Goal: Communication & Community: Answer question/provide support

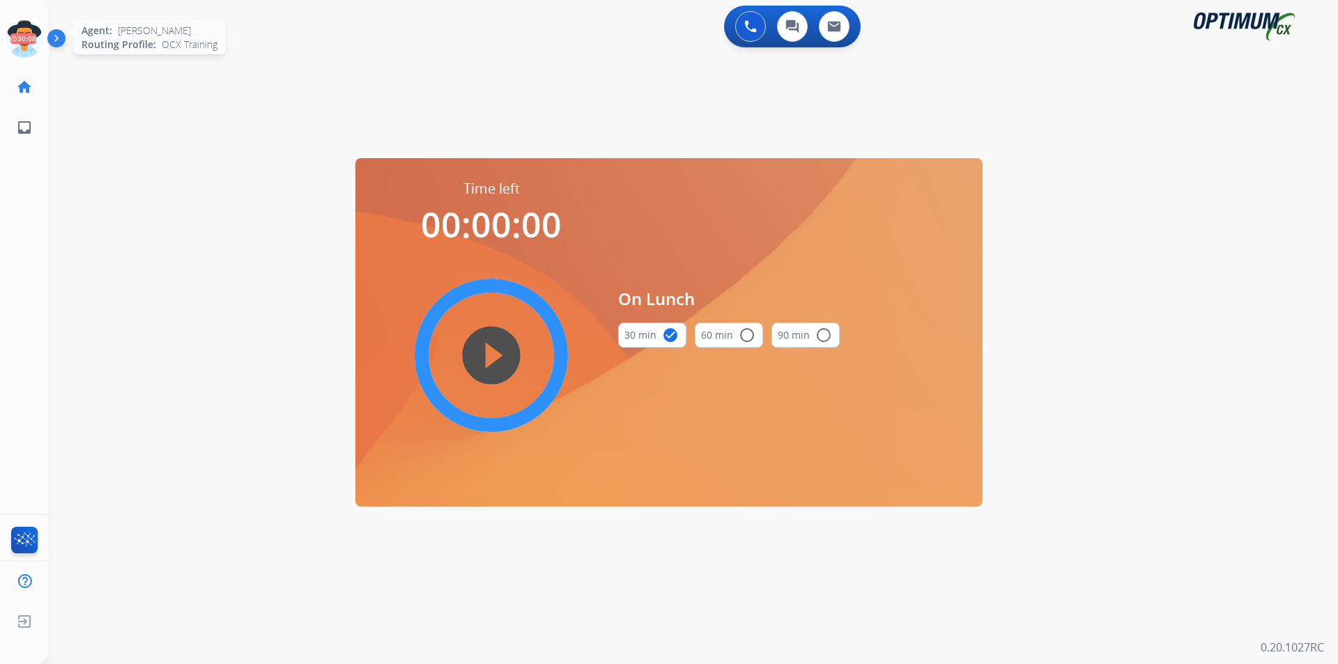
click at [21, 33] on icon at bounding box center [24, 39] width 45 height 45
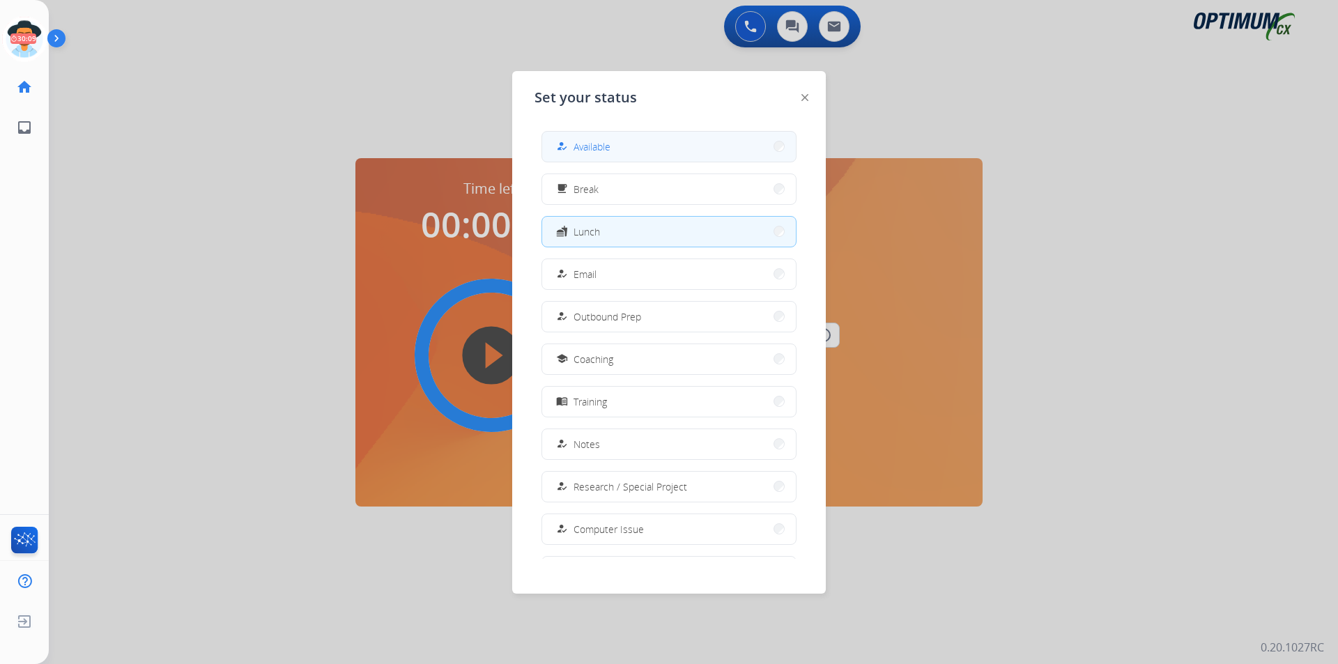
click at [583, 150] on span "Available" at bounding box center [592, 146] width 37 height 15
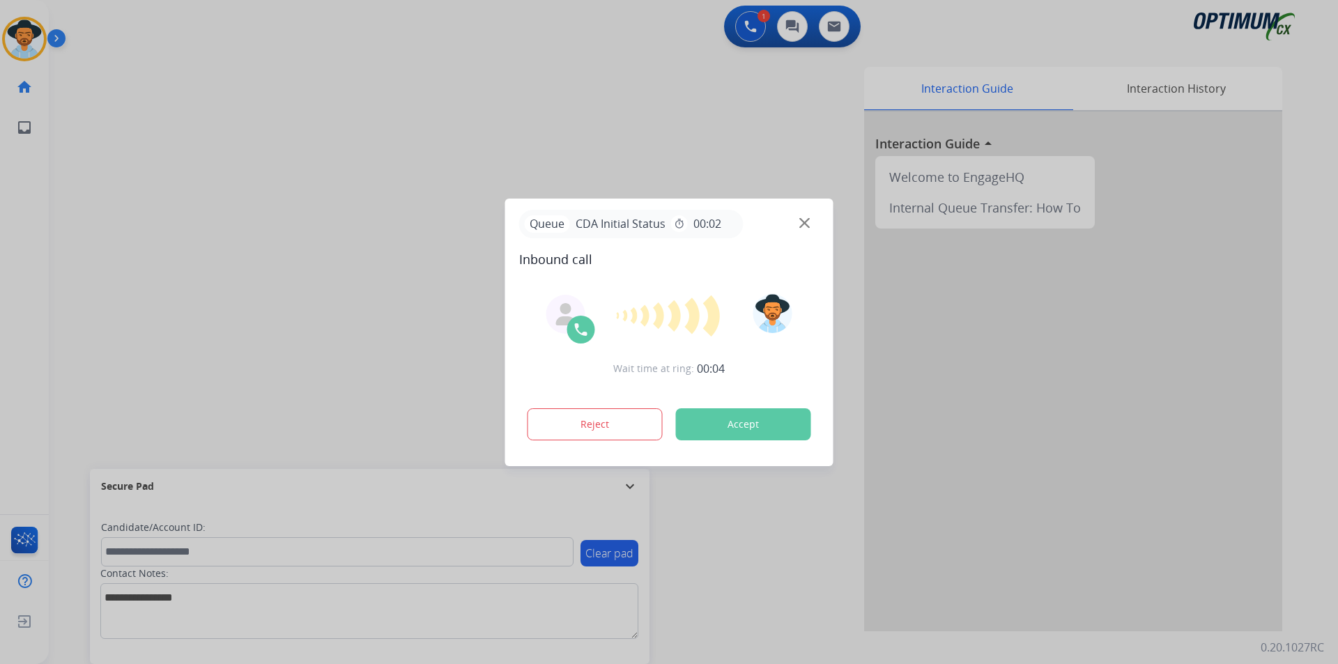
click at [402, 139] on div at bounding box center [669, 332] width 1338 height 664
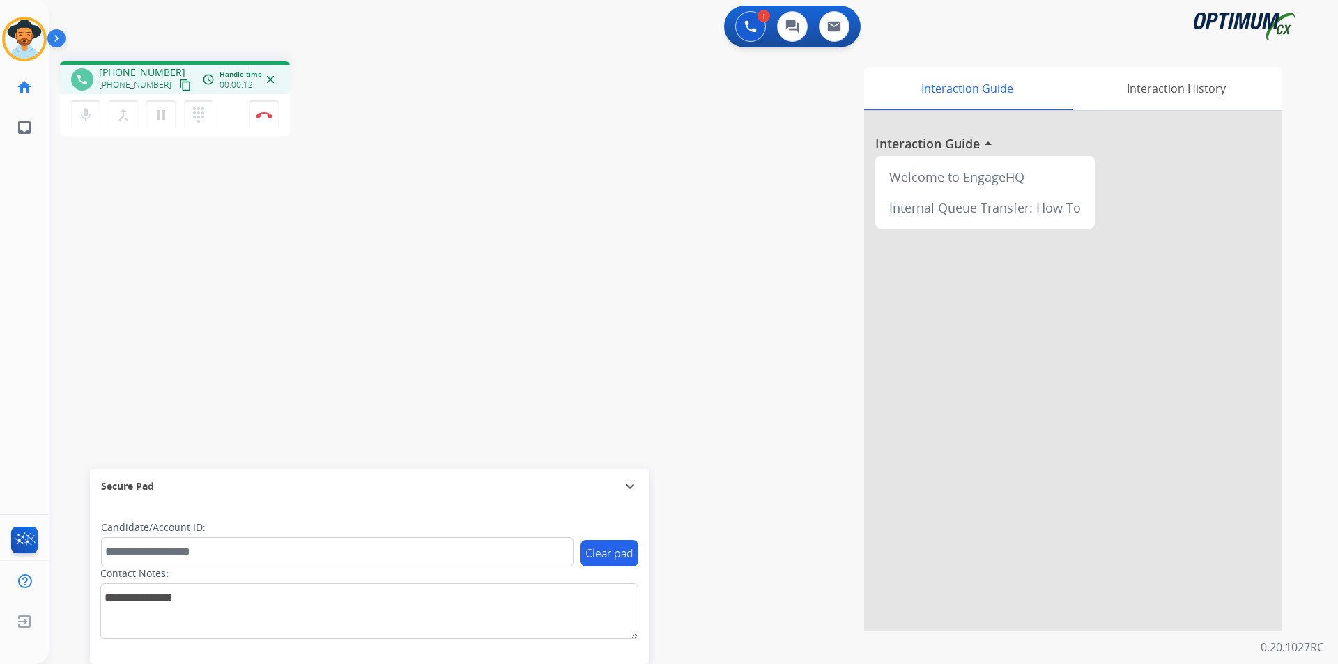
click at [131, 66] on span "[PHONE_NUMBER]" at bounding box center [142, 73] width 86 height 14
click at [131, 66] on span "+12159092037" at bounding box center [142, 73] width 86 height 14
copy span "12159092037"
click at [378, 139] on div "phone +12159092037 +12159092037 content_copy access_time Call metrics Queue 00:…" at bounding box center [258, 100] width 396 height 79
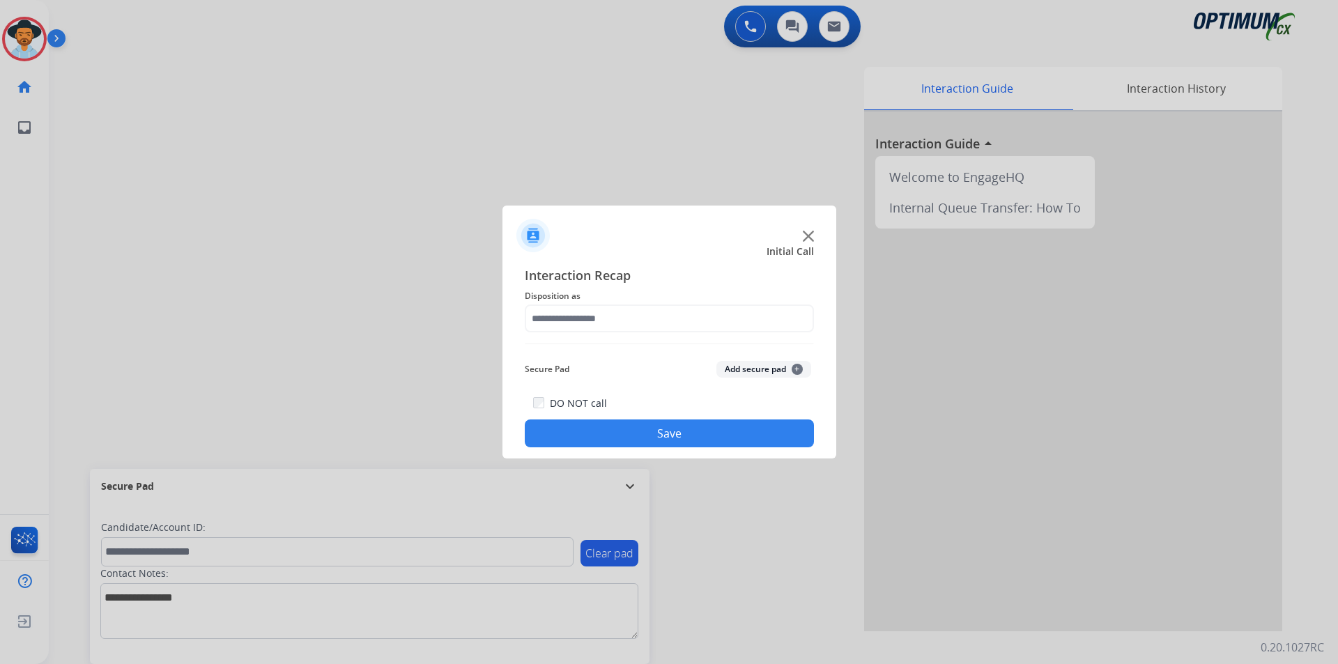
click at [808, 239] on img at bounding box center [808, 236] width 11 height 11
click at [542, 155] on div "Interaction Guide Interaction History Interaction Guide arrow_drop_up Welcome t…" at bounding box center [871, 349] width 821 height 564
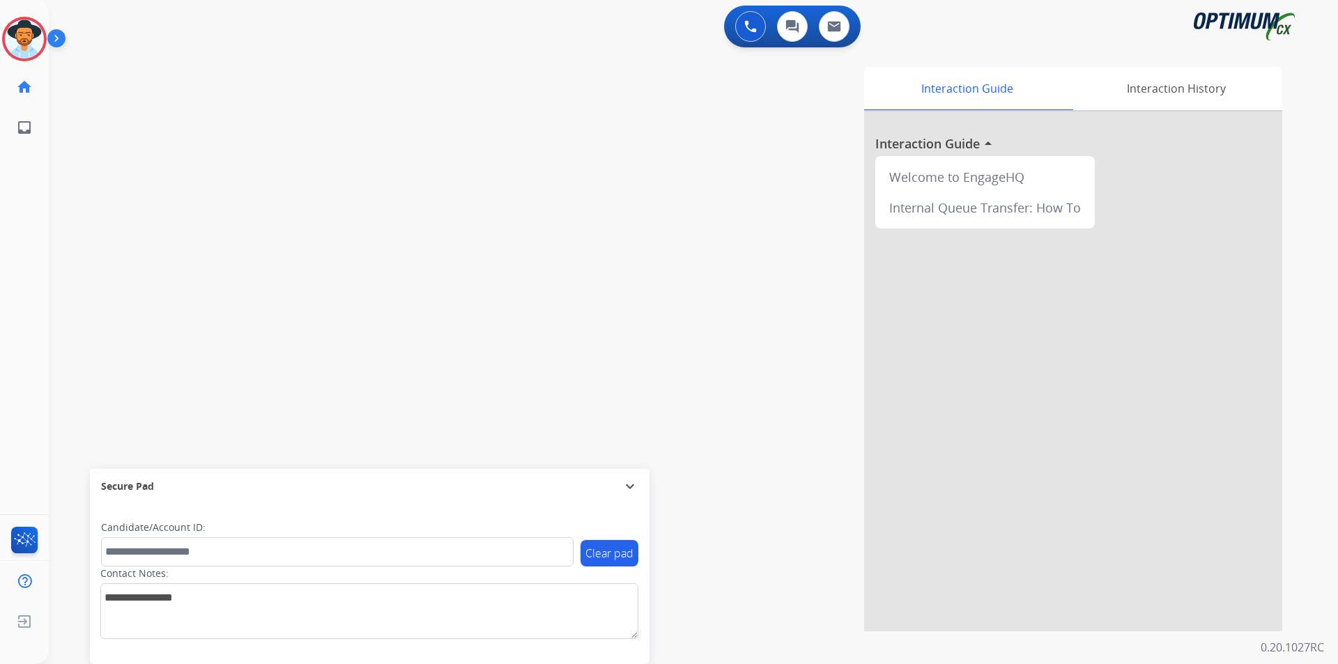
drag, startPoint x: 38, startPoint y: 43, endPoint x: 276, endPoint y: 79, distance: 240.4
click at [367, 104] on div "swap_horiz Break voice bridge close_fullscreen Connect 3-Way Call merge_type Se…" at bounding box center [677, 340] width 1256 height 581
click at [39, 30] on img at bounding box center [24, 39] width 39 height 39
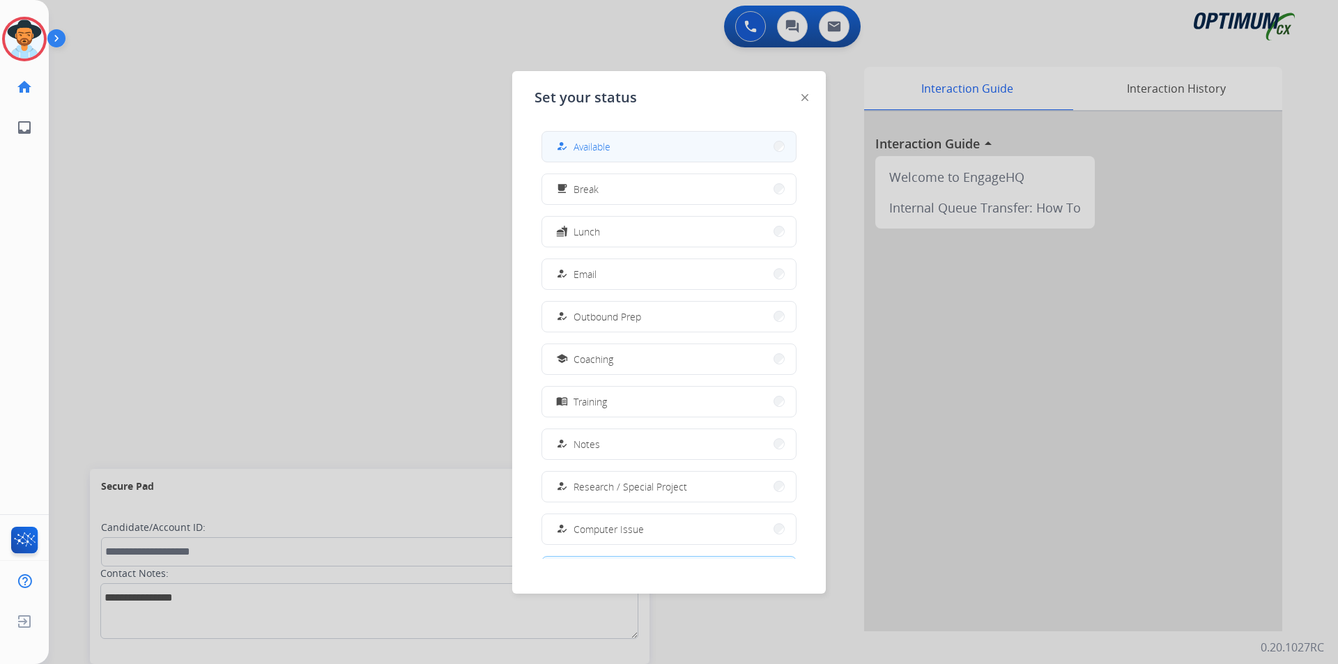
click at [668, 145] on button "how_to_reg Available" at bounding box center [669, 147] width 254 height 30
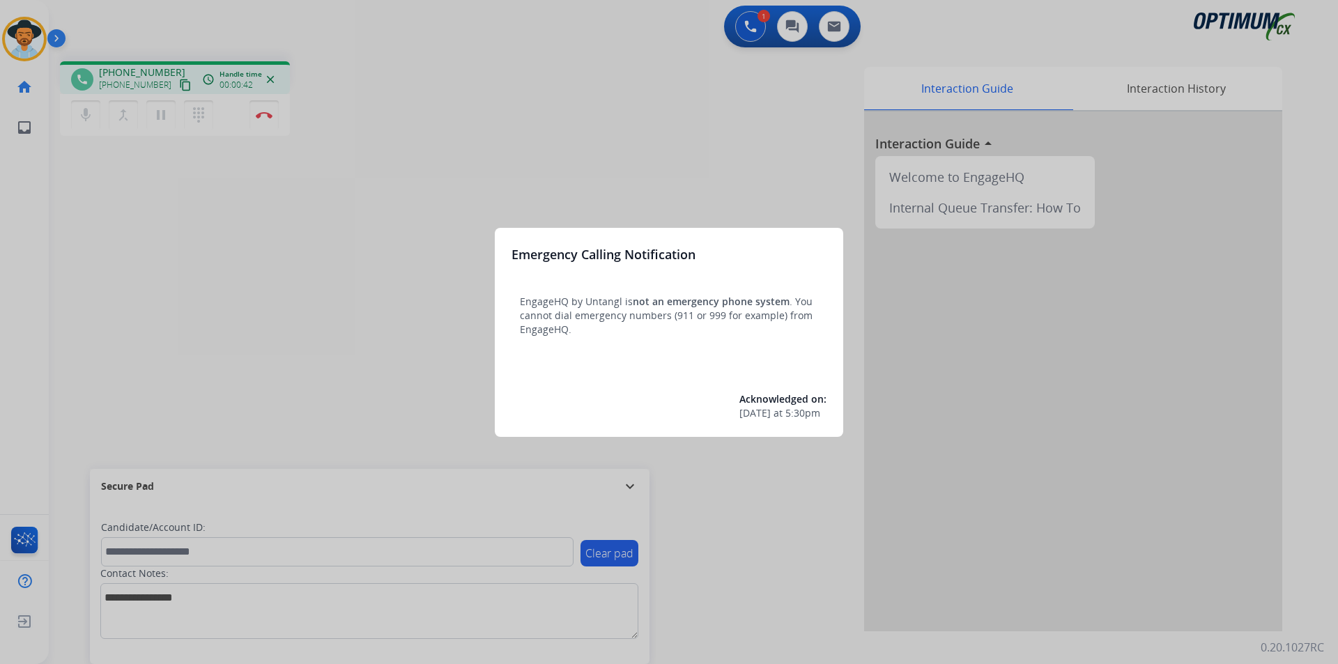
click at [388, 661] on div at bounding box center [669, 332] width 1338 height 664
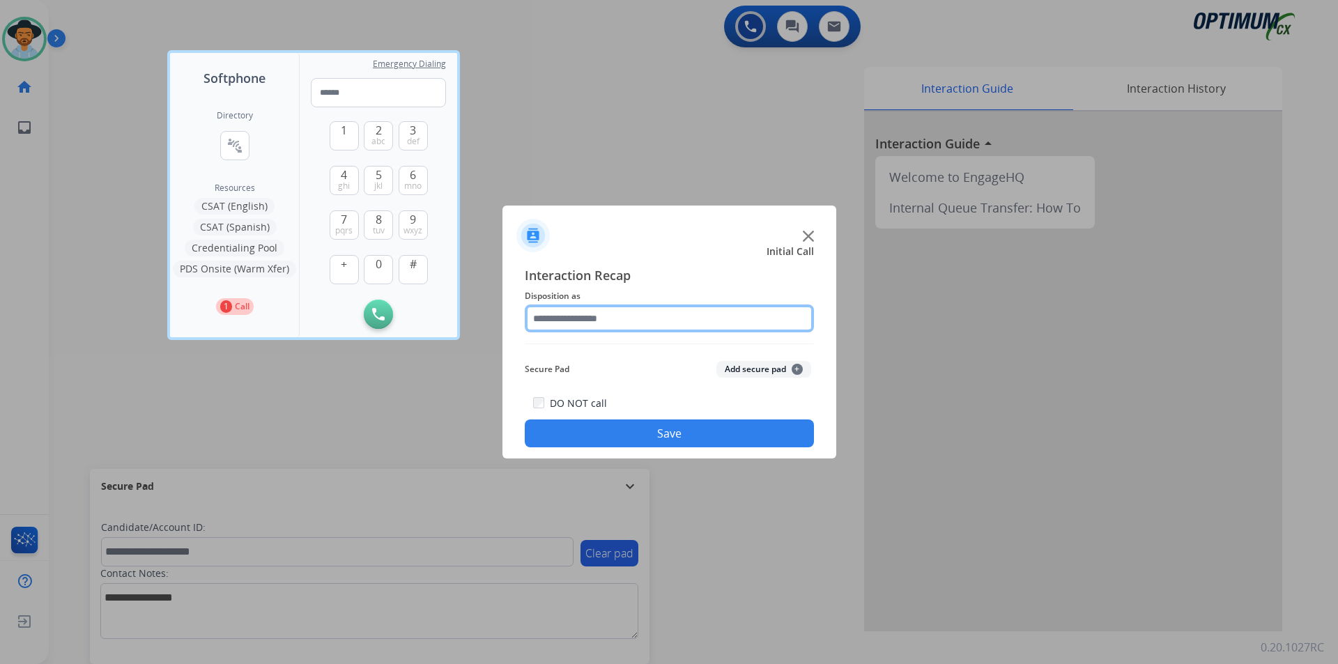
click at [655, 307] on input "text" at bounding box center [669, 319] width 289 height 28
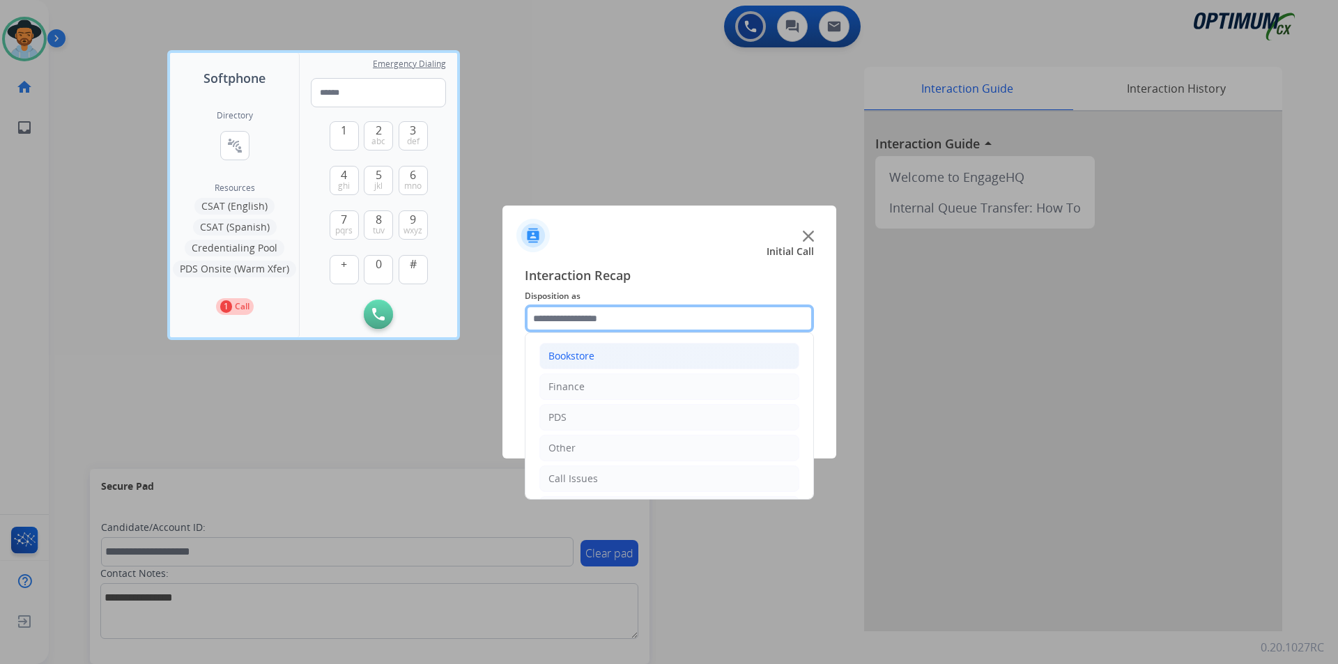
scroll to position [95, 0]
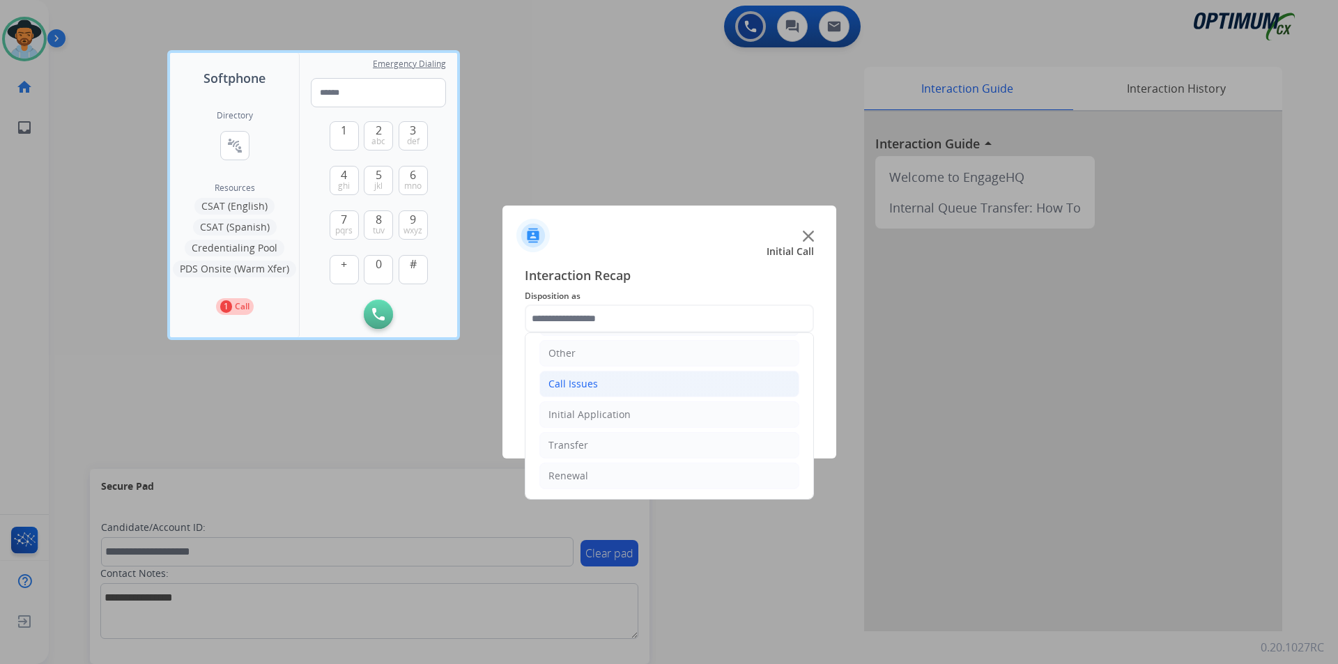
click at [618, 397] on li "Call Issues" at bounding box center [669, 384] width 260 height 26
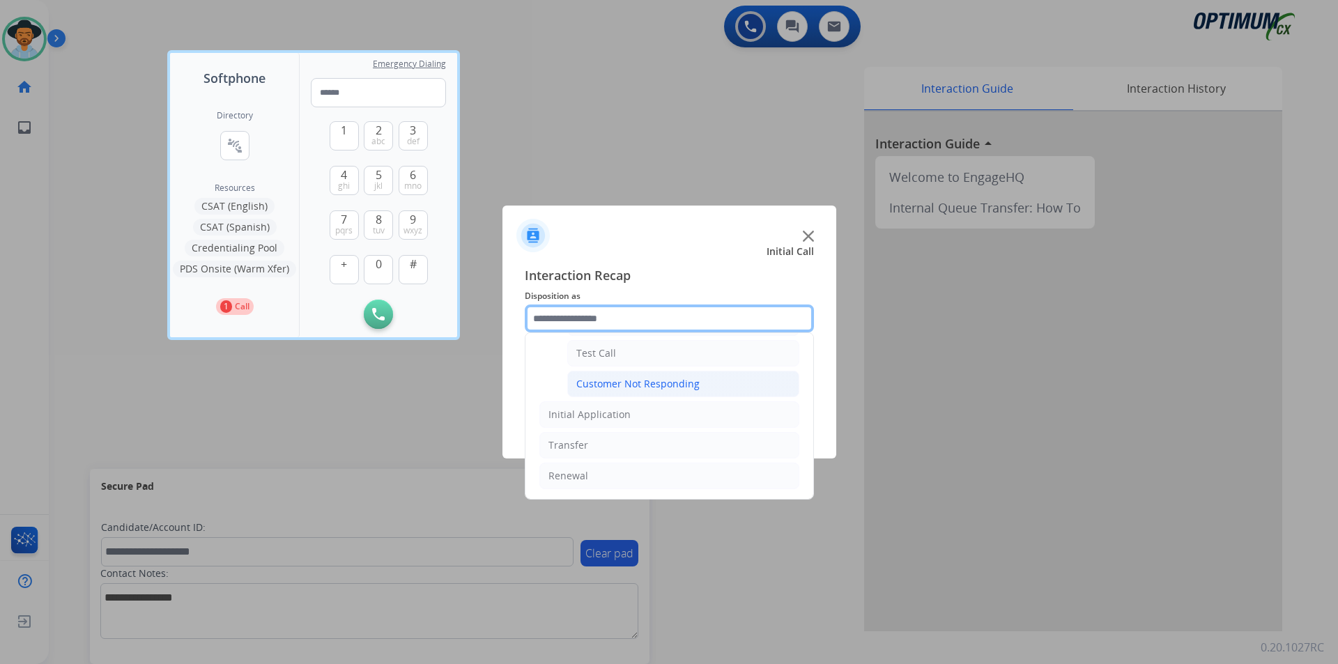
scroll to position [132, 0]
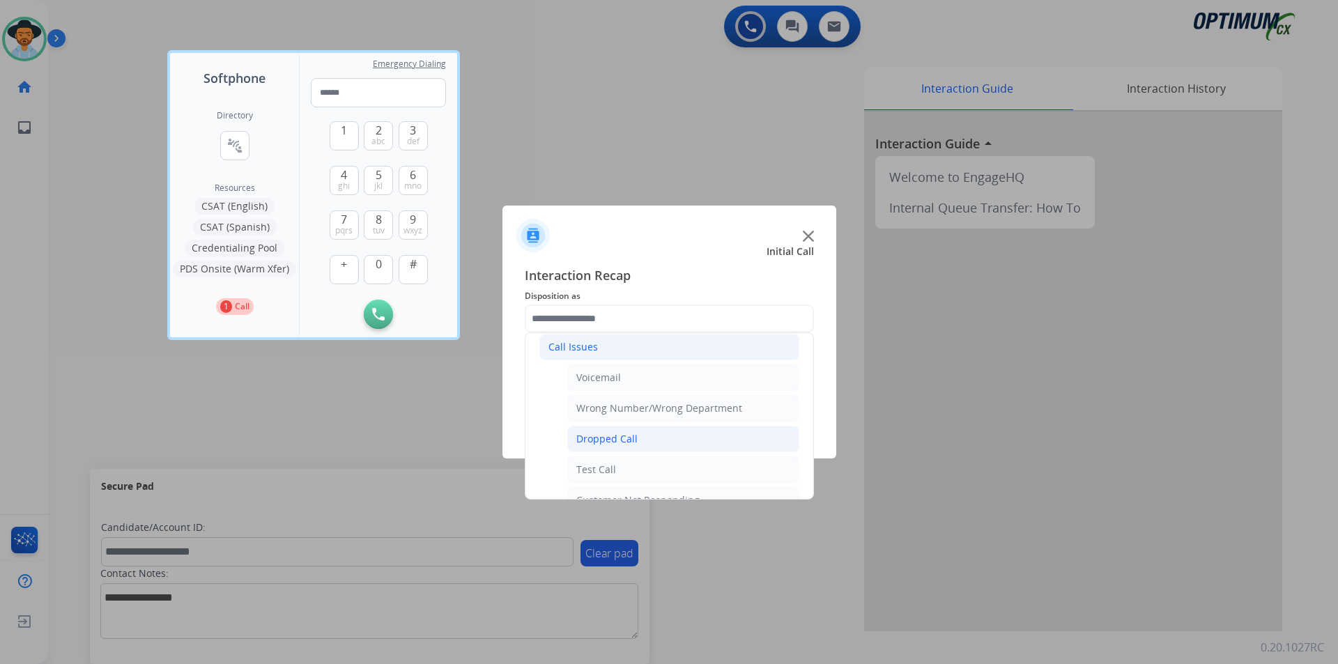
click at [607, 436] on div "Dropped Call" at bounding box center [606, 439] width 61 height 14
type input "**********"
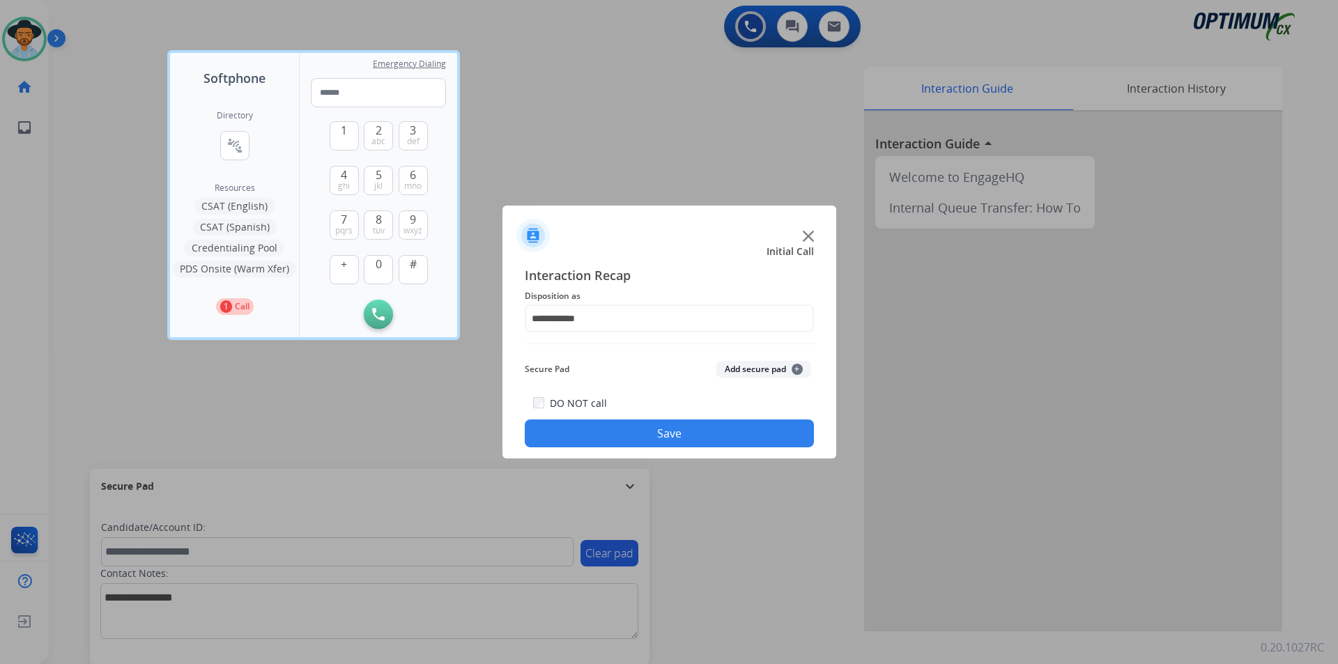
click at [606, 436] on button "Save" at bounding box center [669, 434] width 289 height 28
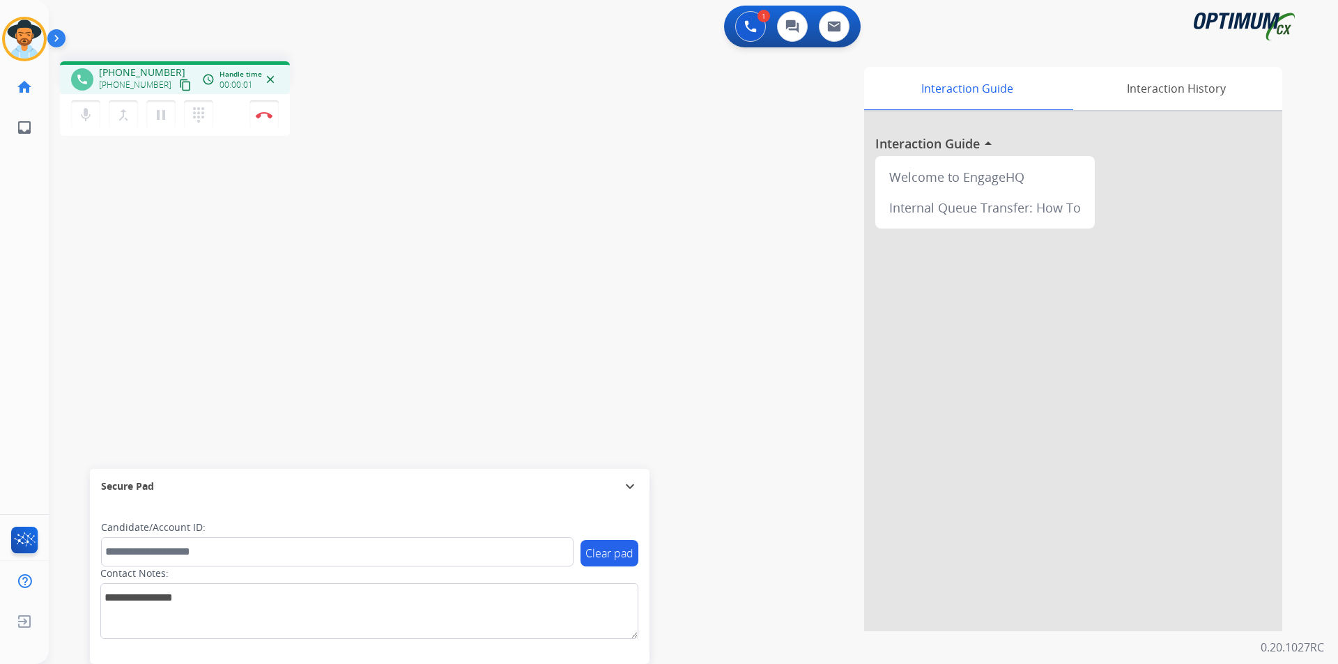
click at [462, 123] on div "Interaction Guide Interaction History Interaction Guide arrow_drop_up Welcome t…" at bounding box center [871, 349] width 821 height 564
click at [277, 280] on div "phone +17864395405 +17864395405 content_copy access_time Call metrics Queue 00:…" at bounding box center [677, 340] width 1256 height 581
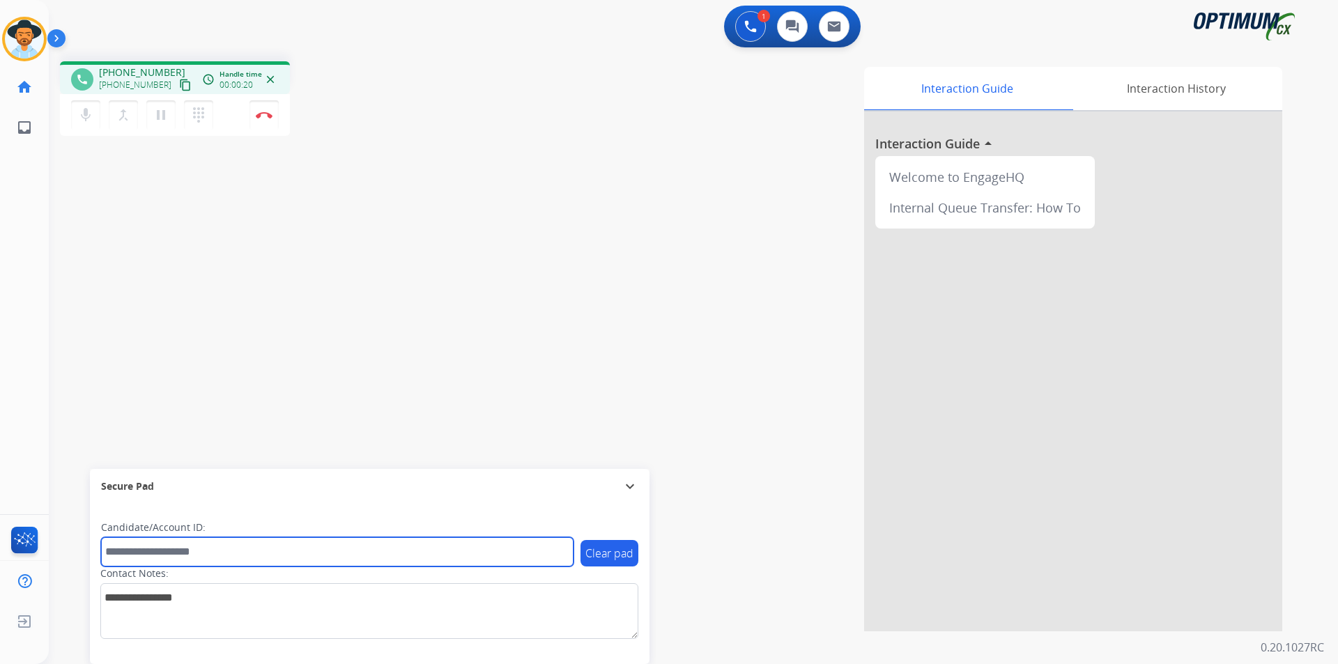
click at [437, 549] on input "text" at bounding box center [337, 551] width 472 height 29
type input "*"
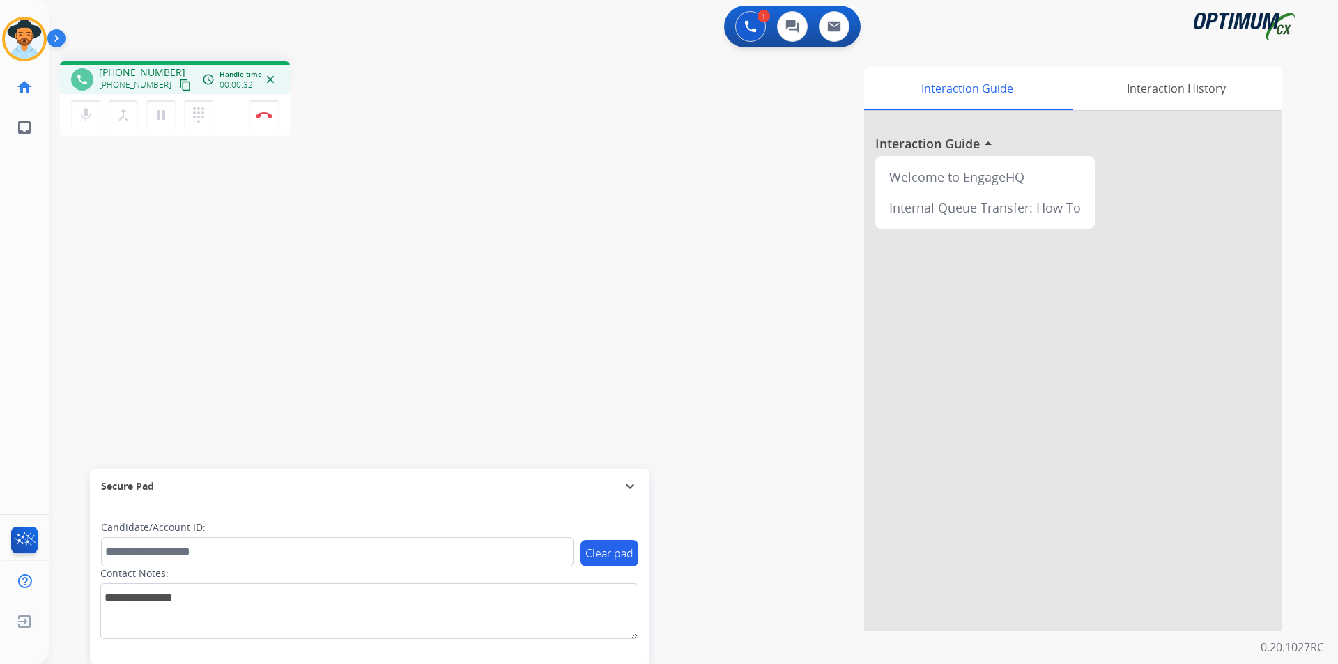
click at [130, 68] on span "+17864395405" at bounding box center [142, 73] width 86 height 14
copy span "17864395405"
click at [403, 123] on div "phone +17864395405 +17864395405 content_copy access_time Call metrics Queue 00:…" at bounding box center [258, 100] width 396 height 79
click at [133, 71] on span "+17864395405" at bounding box center [142, 73] width 86 height 14
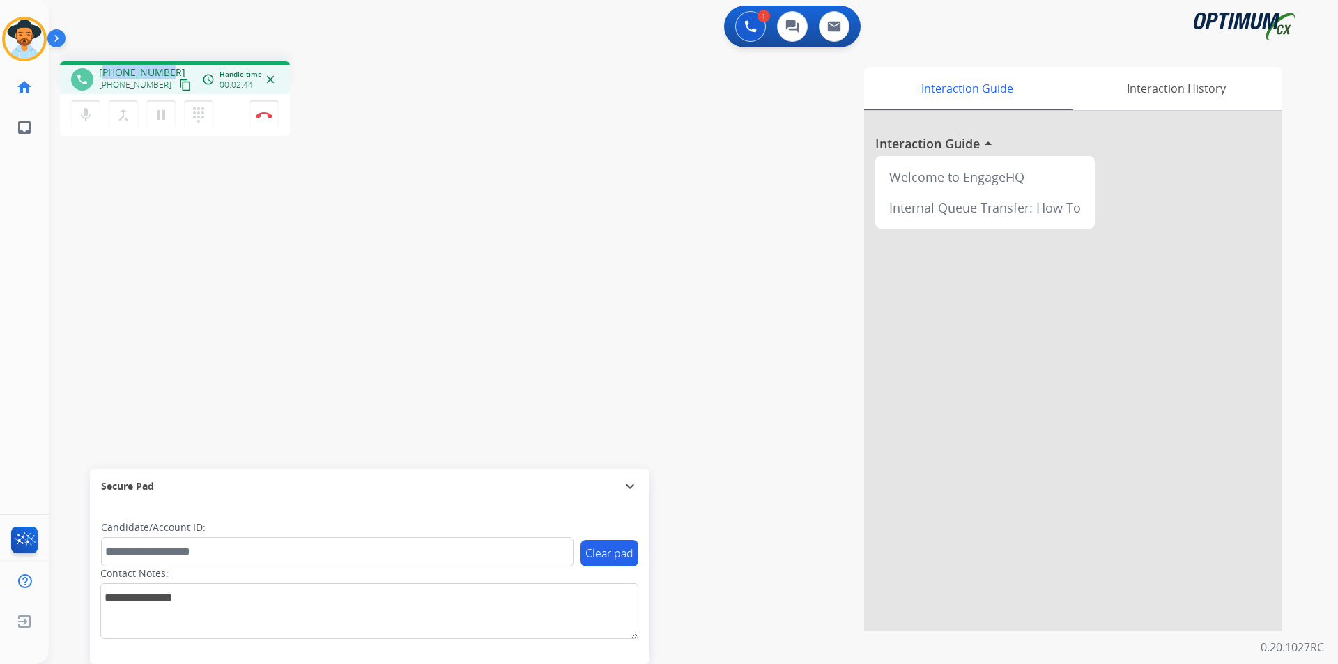
click at [133, 71] on span "+17864395405" at bounding box center [142, 73] width 86 height 14
copy span "17864395405"
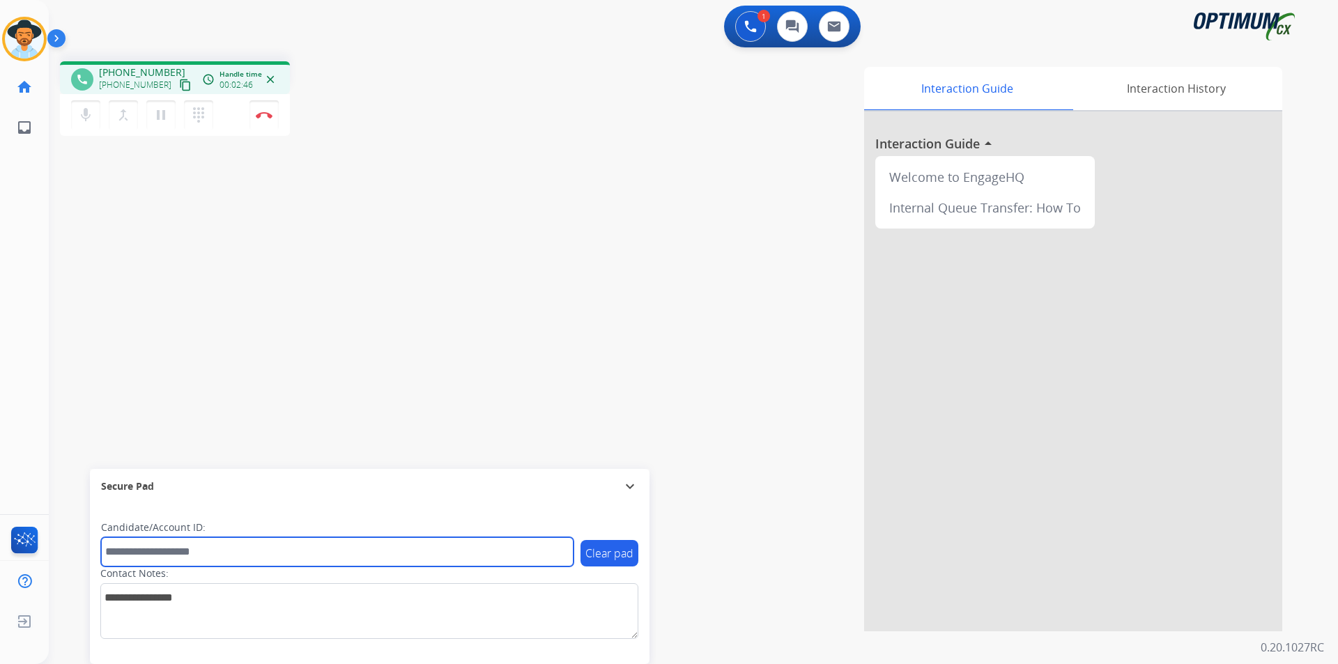
click at [130, 557] on input "text" at bounding box center [337, 551] width 472 height 29
paste input "**********"
type input "**********"
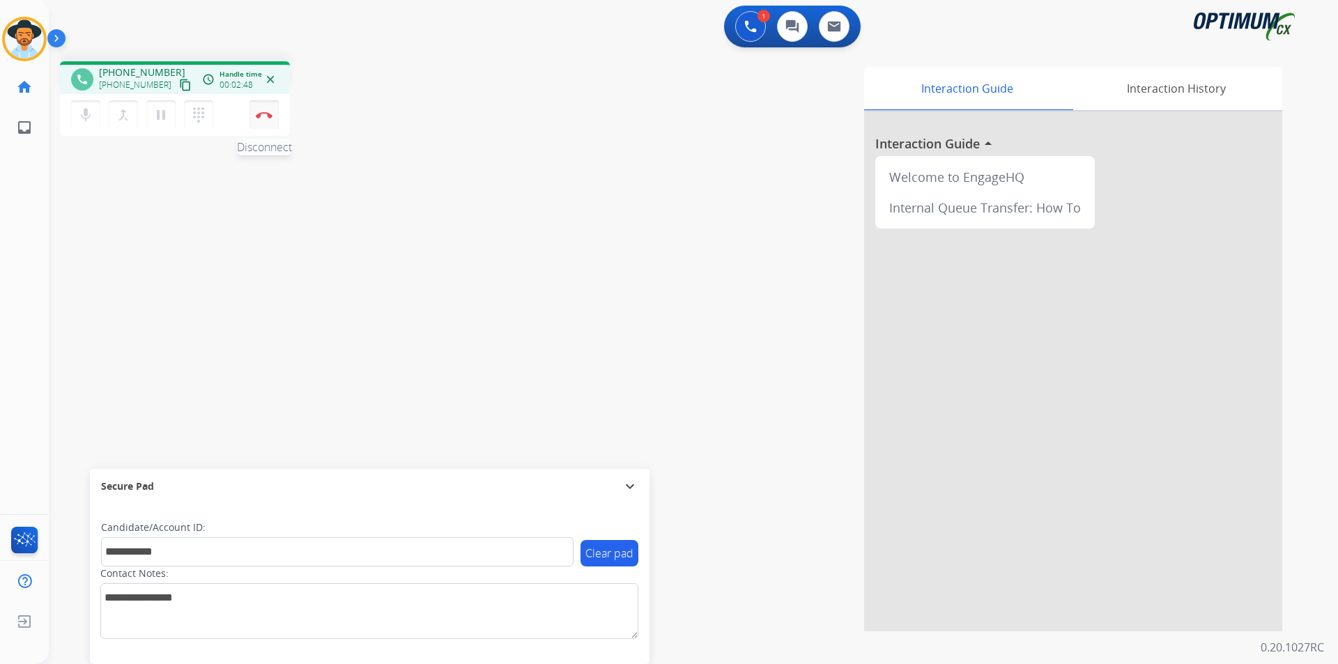
click at [270, 119] on button "Disconnect" at bounding box center [263, 114] width 29 height 29
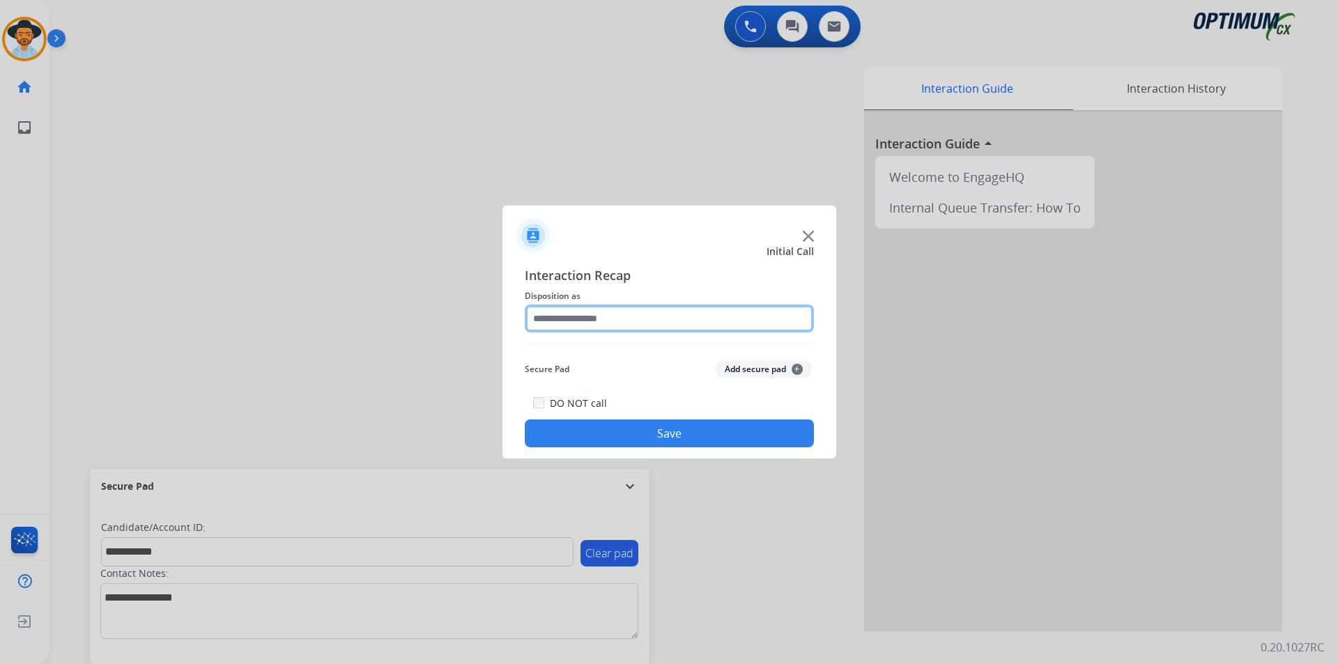
click at [582, 308] on input "text" at bounding box center [669, 319] width 289 height 28
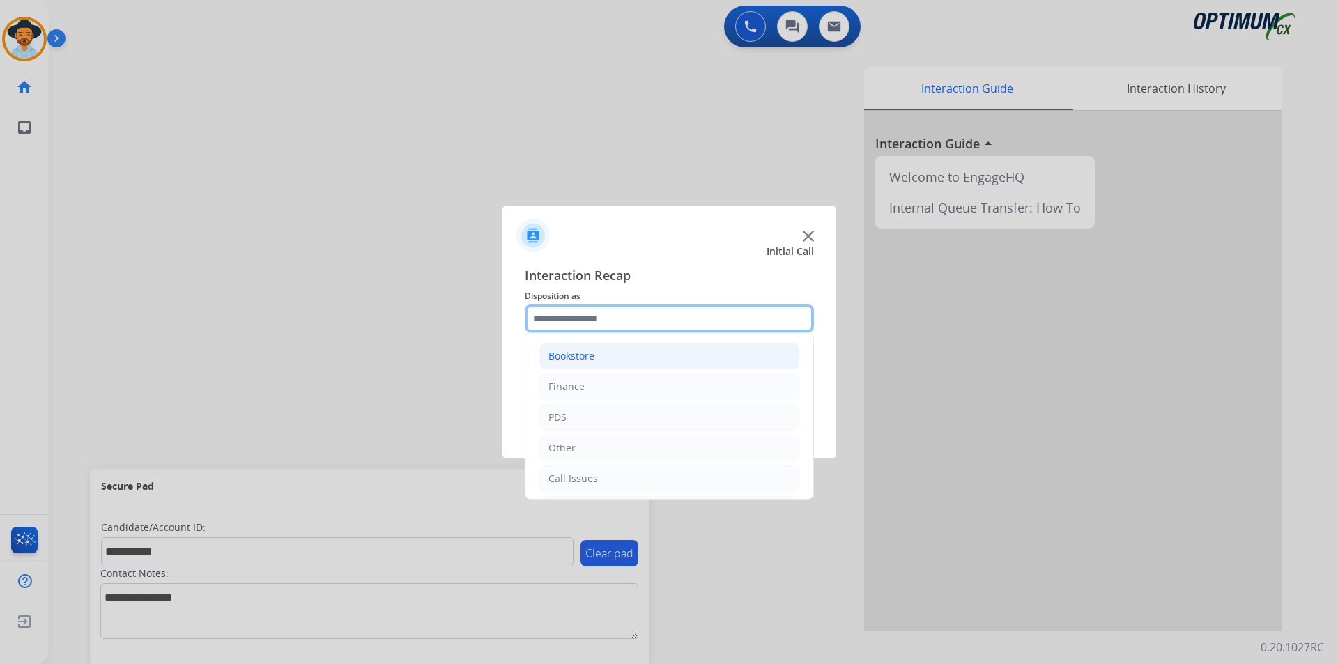
scroll to position [95, 0]
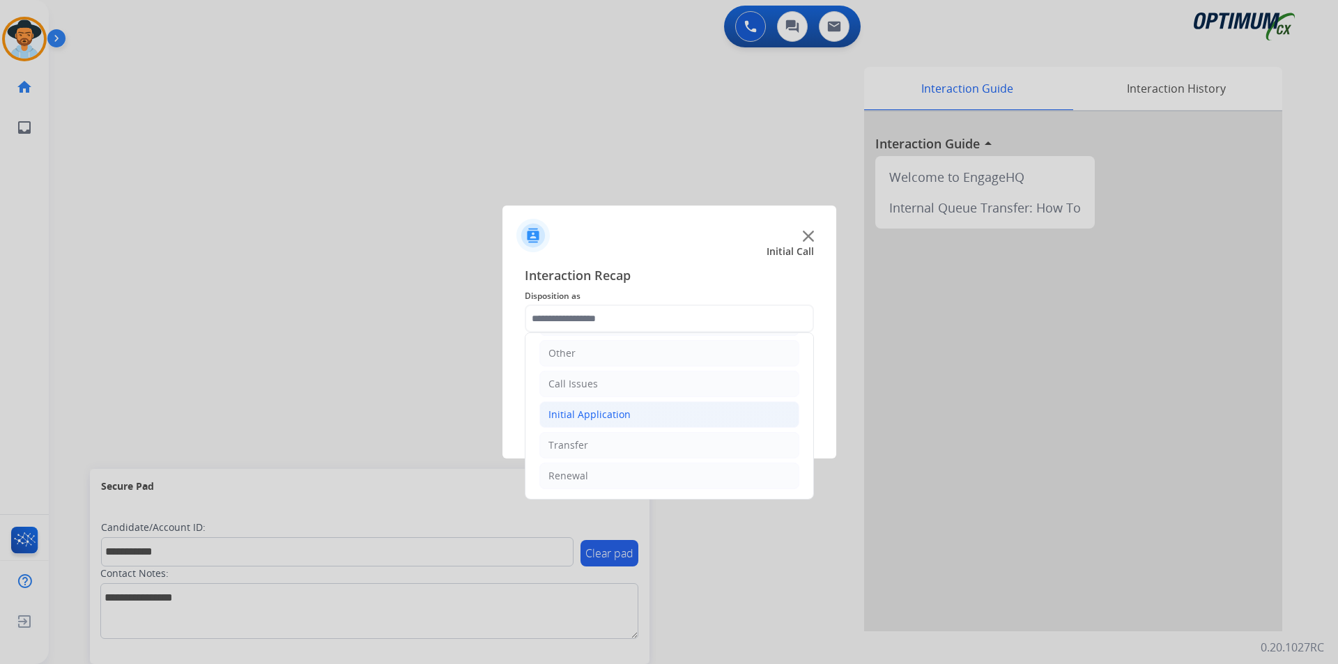
click at [613, 413] on div "Initial Application" at bounding box center [589, 415] width 82 height 14
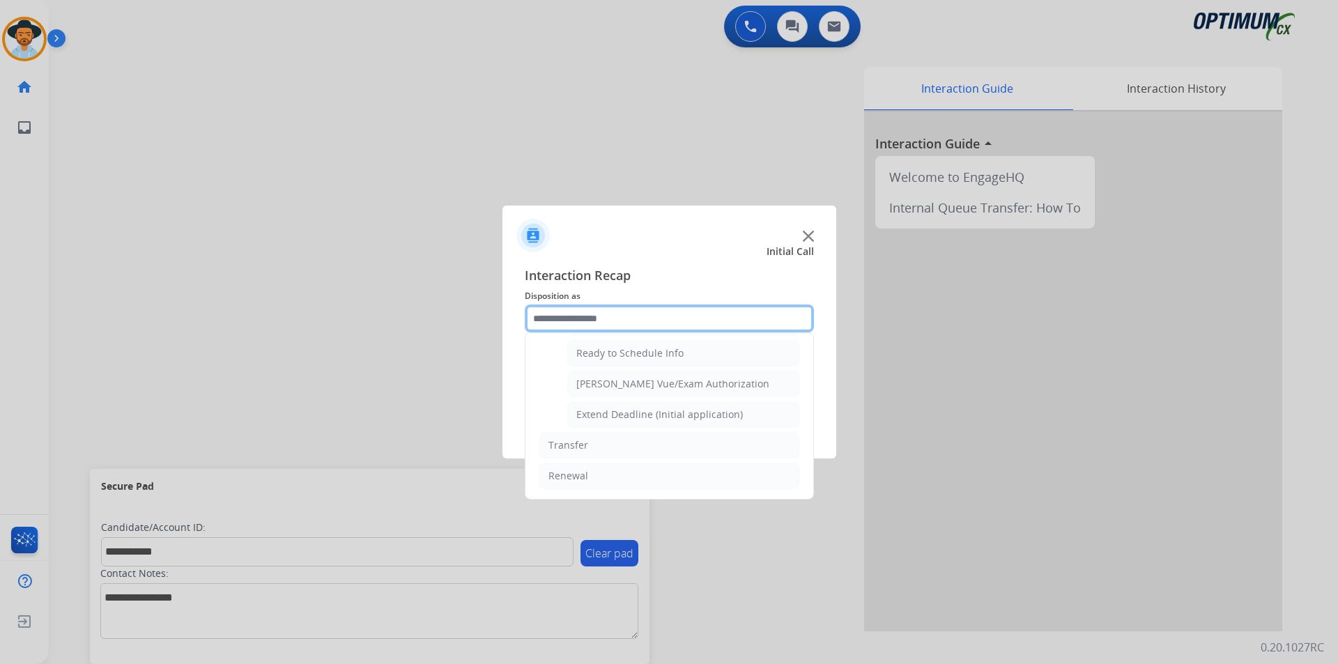
scroll to position [742, 0]
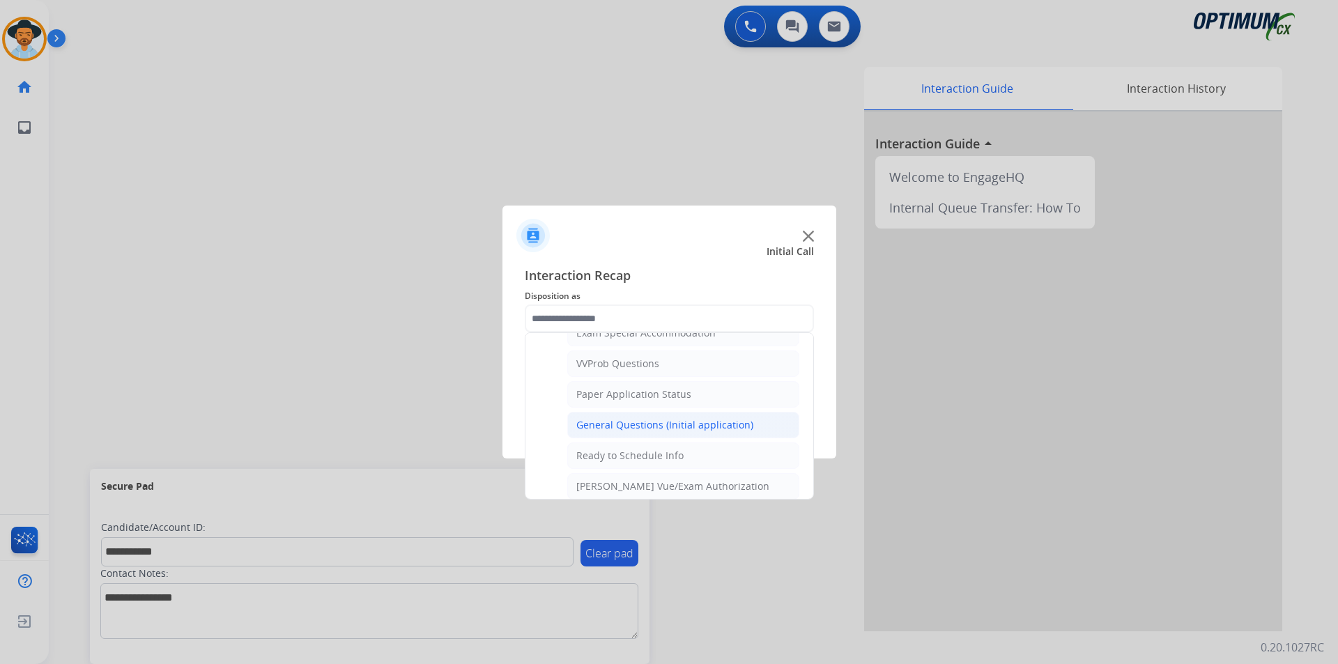
click at [622, 432] on div "General Questions (Initial application)" at bounding box center [664, 425] width 177 height 14
type input "**********"
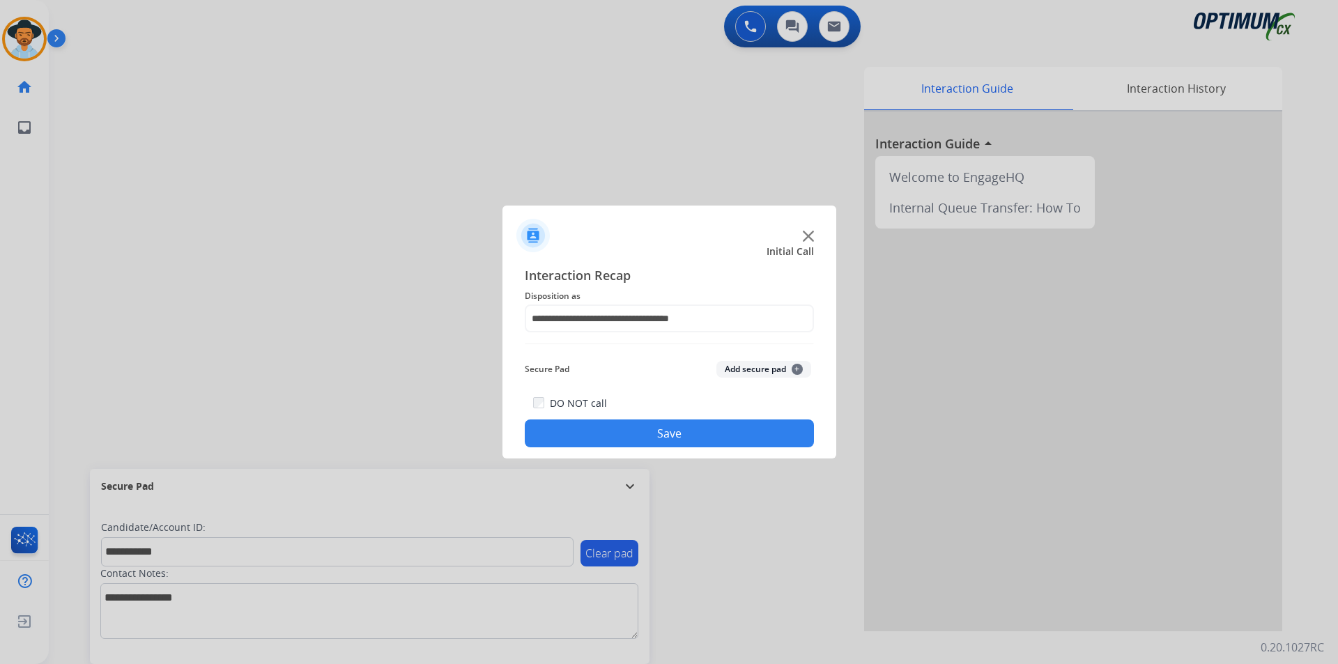
click at [608, 437] on button "Save" at bounding box center [669, 434] width 289 height 28
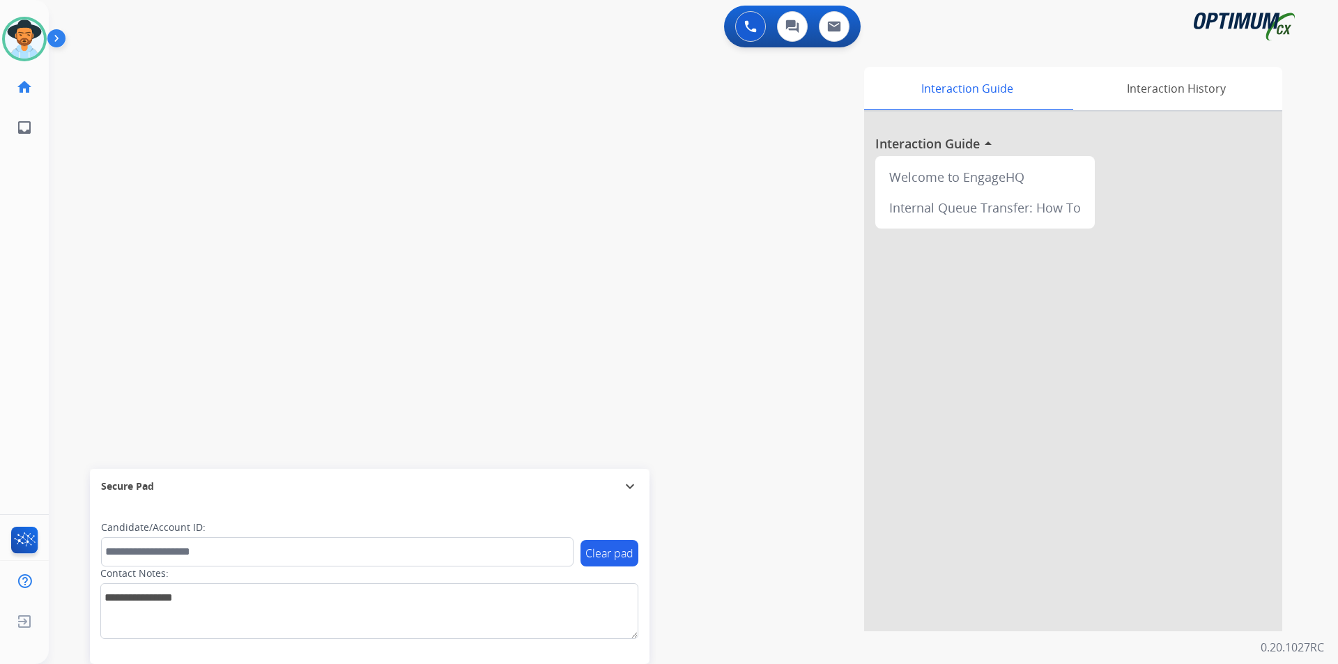
click at [199, 95] on div "swap_horiz Break voice bridge close_fullscreen Connect 3-Way Call merge_type Se…" at bounding box center [677, 340] width 1256 height 581
click at [323, 137] on div at bounding box center [669, 332] width 1338 height 664
click at [154, 70] on span "+14783973082" at bounding box center [142, 73] width 86 height 14
copy span "14783973082"
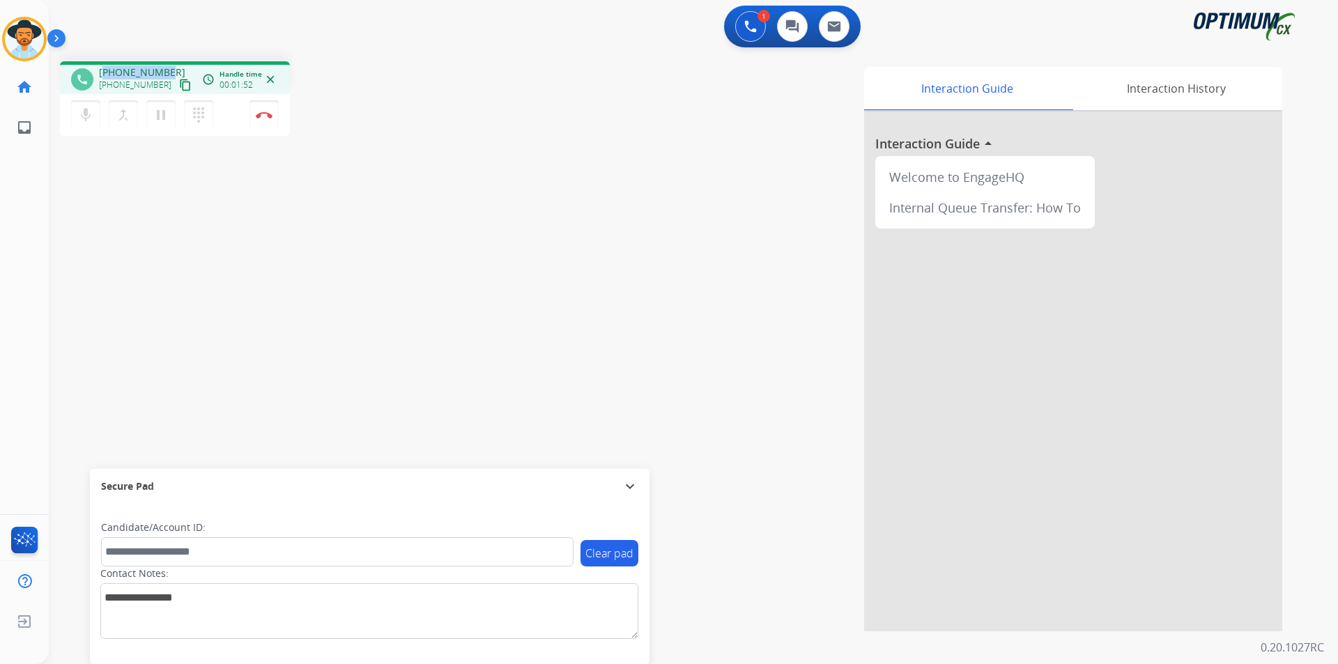
click at [153, 69] on span "+14783973082" at bounding box center [142, 73] width 86 height 14
click at [224, 536] on div "Candidate/Account ID:" at bounding box center [337, 544] width 472 height 46
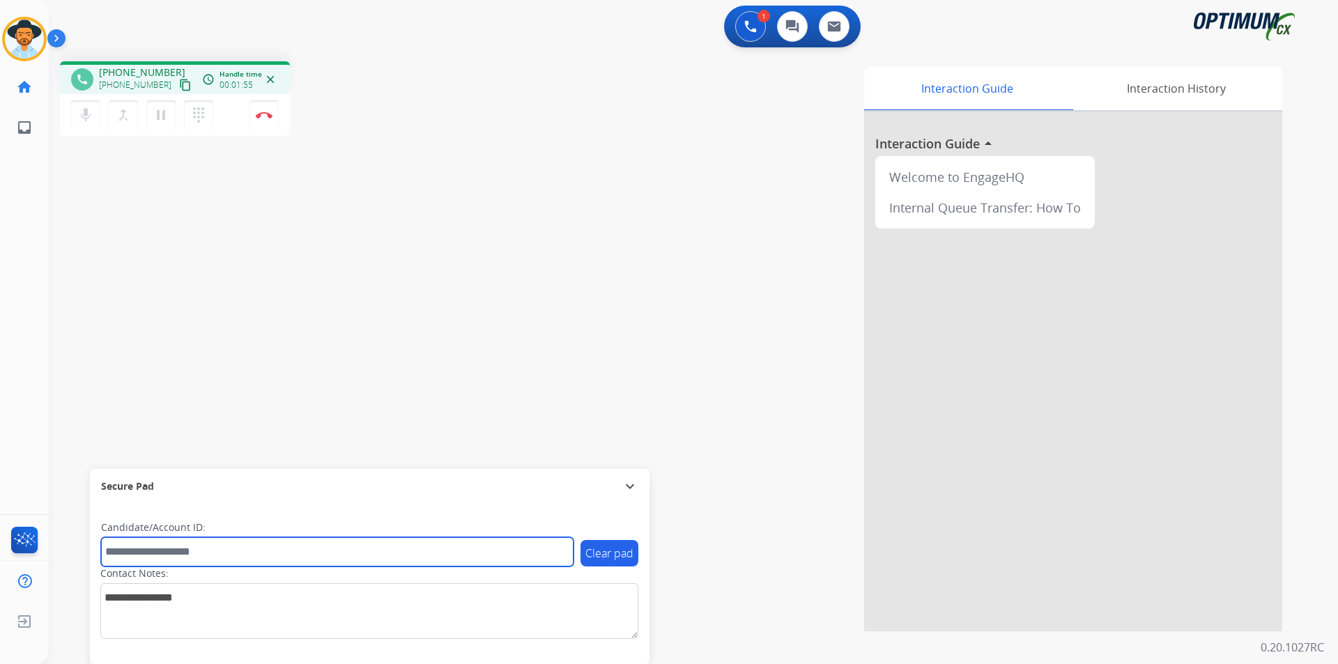
click at [220, 546] on input "text" at bounding box center [337, 551] width 472 height 29
paste input "**********"
type input "**********"
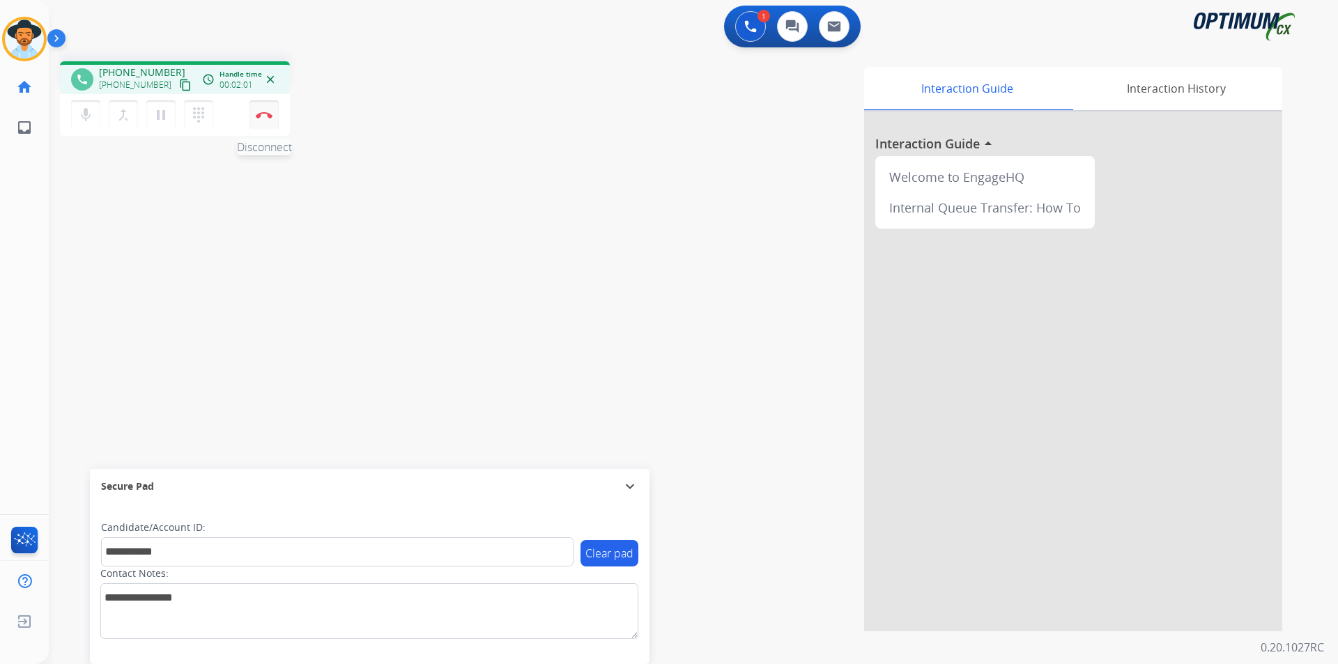
click at [269, 115] on img at bounding box center [264, 114] width 17 height 7
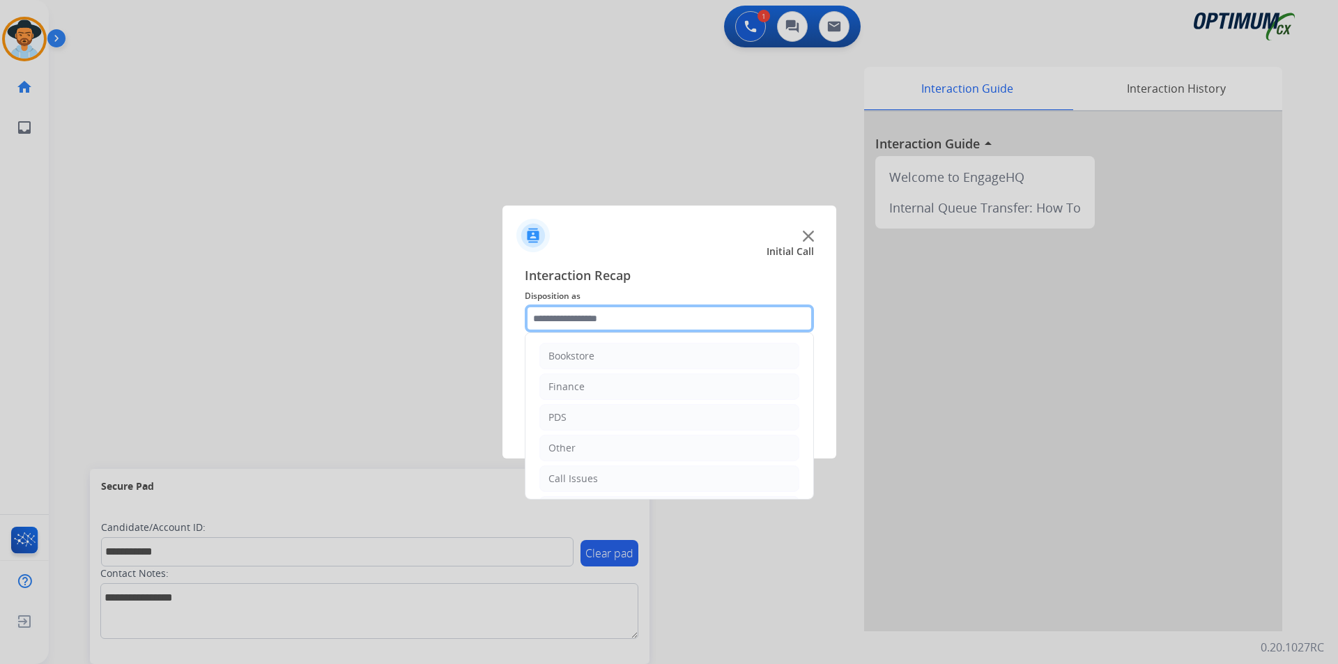
click at [599, 317] on input "text" at bounding box center [669, 319] width 289 height 28
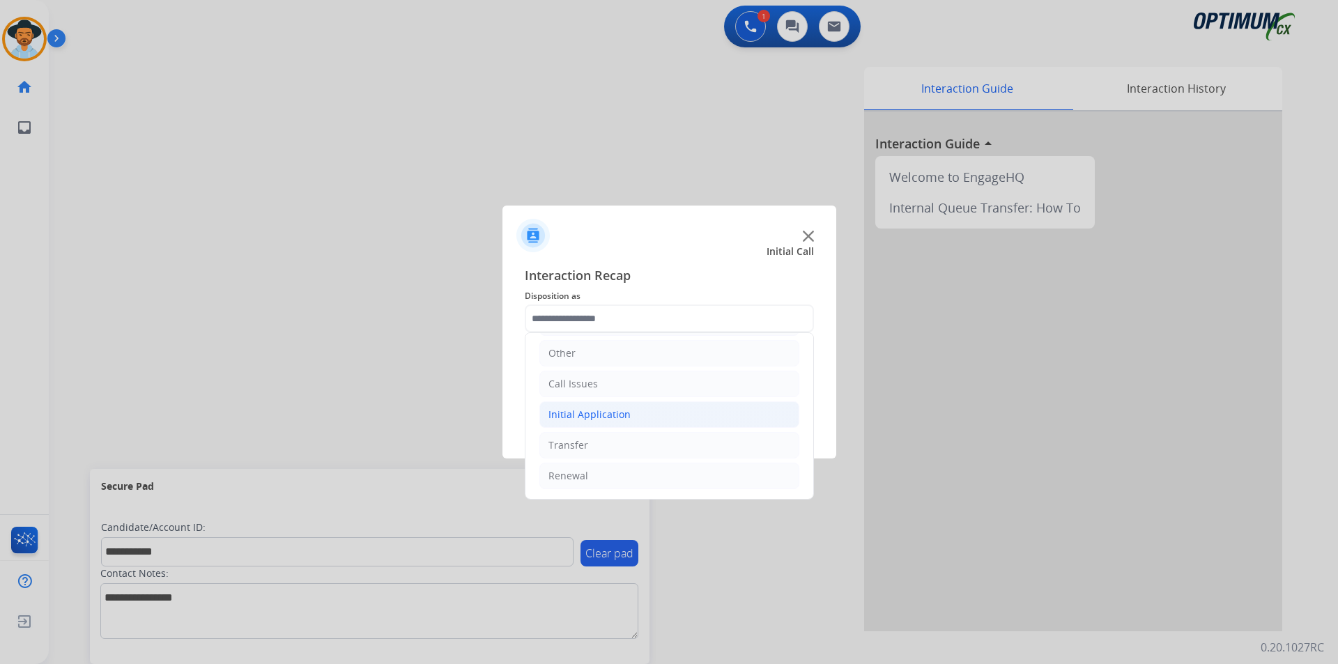
click at [637, 420] on li "Initial Application" at bounding box center [669, 414] width 260 height 26
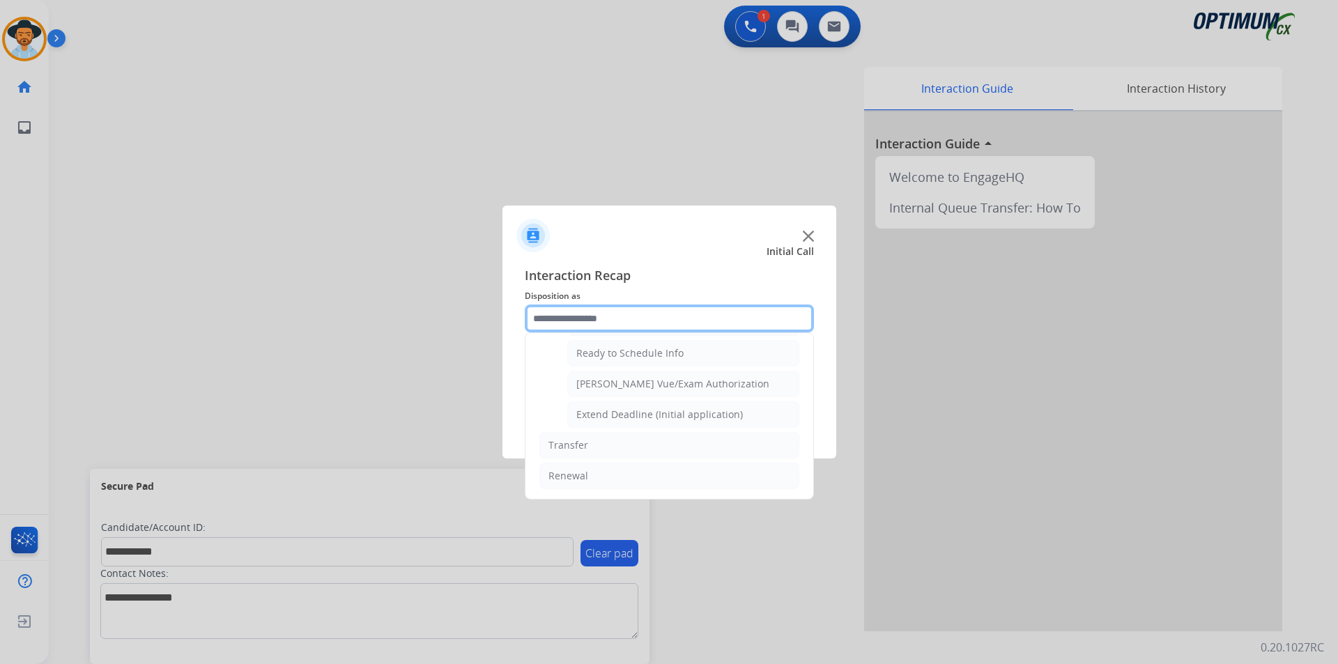
scroll to position [742, 0]
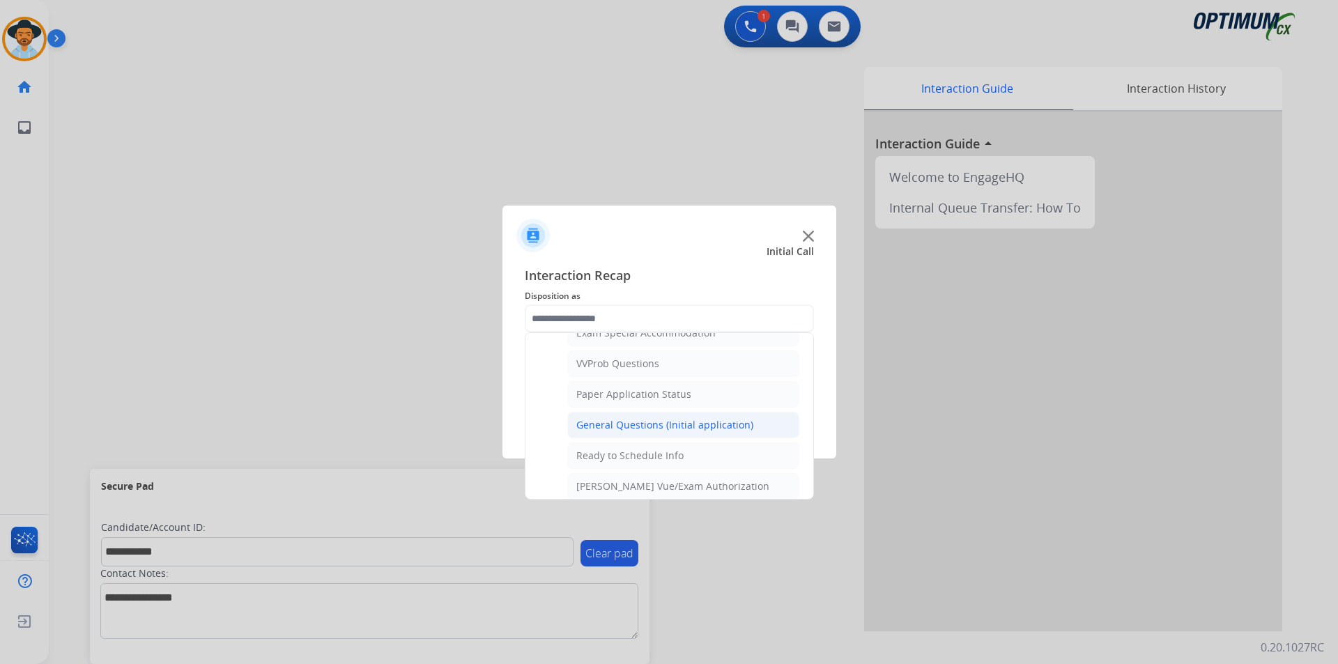
click at [633, 432] on div "General Questions (Initial application)" at bounding box center [664, 425] width 177 height 14
type input "**********"
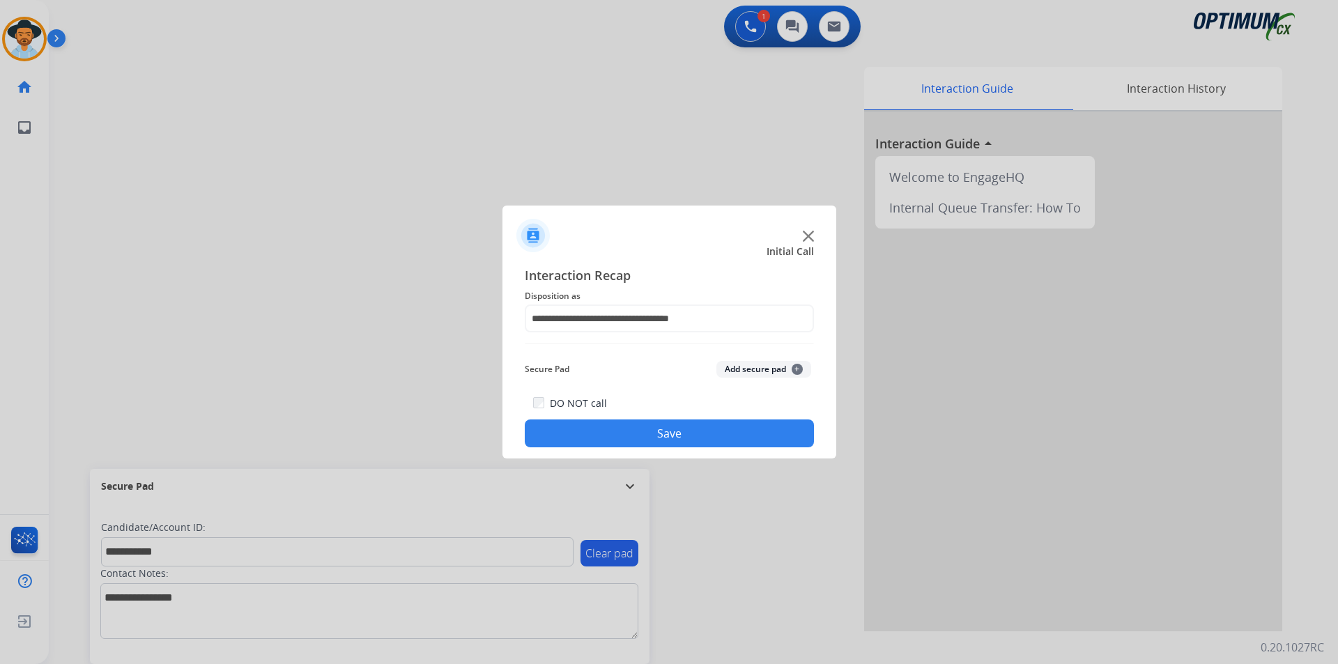
click at [617, 435] on button "Save" at bounding box center [669, 434] width 289 height 28
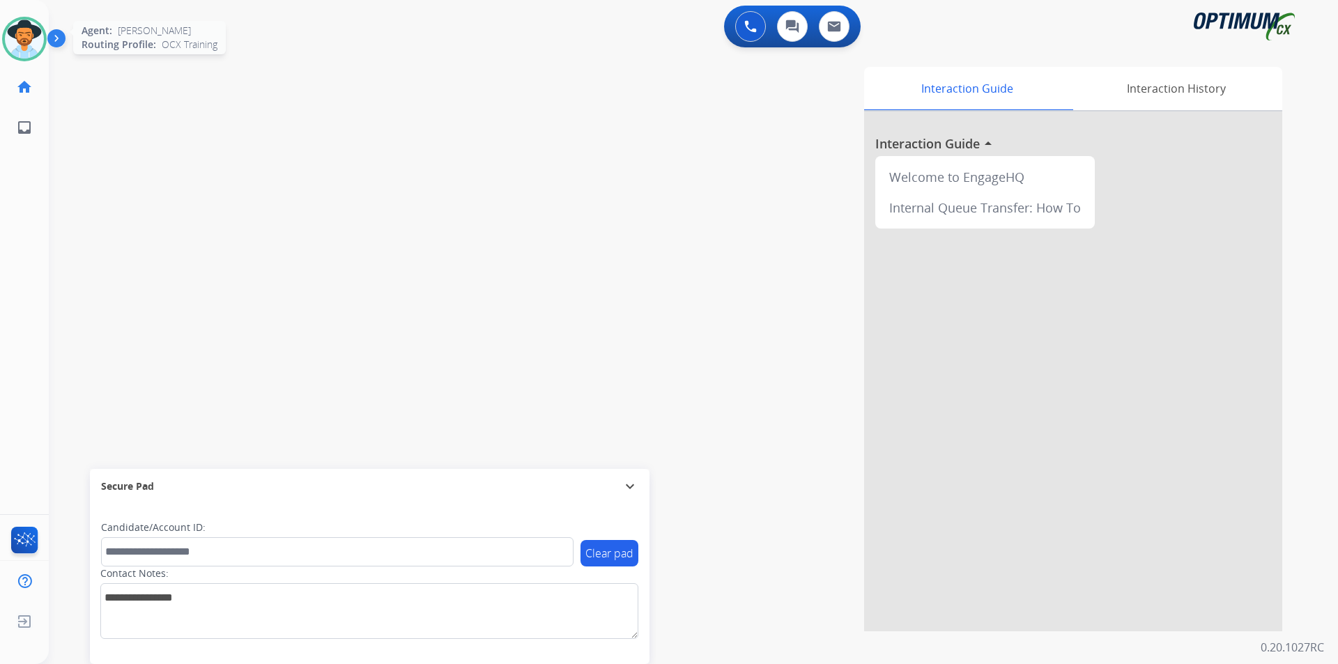
click at [42, 36] on img at bounding box center [24, 39] width 39 height 39
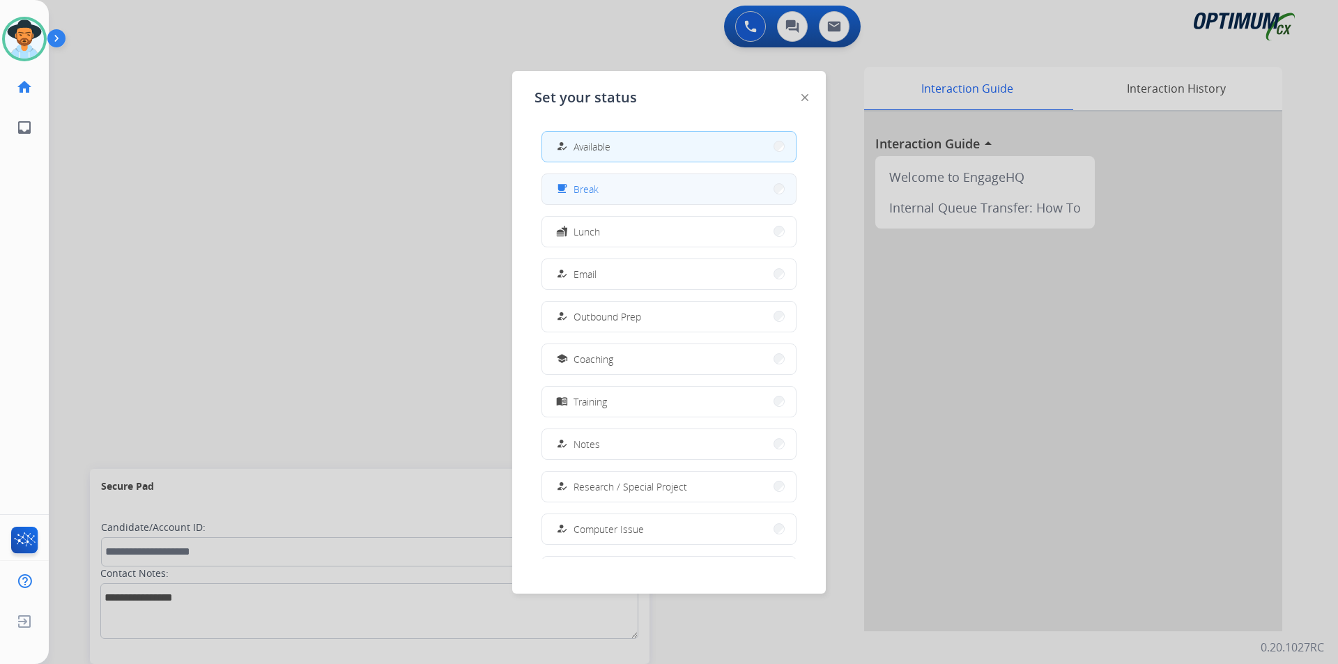
click at [625, 196] on button "free_breakfast Break" at bounding box center [669, 189] width 254 height 30
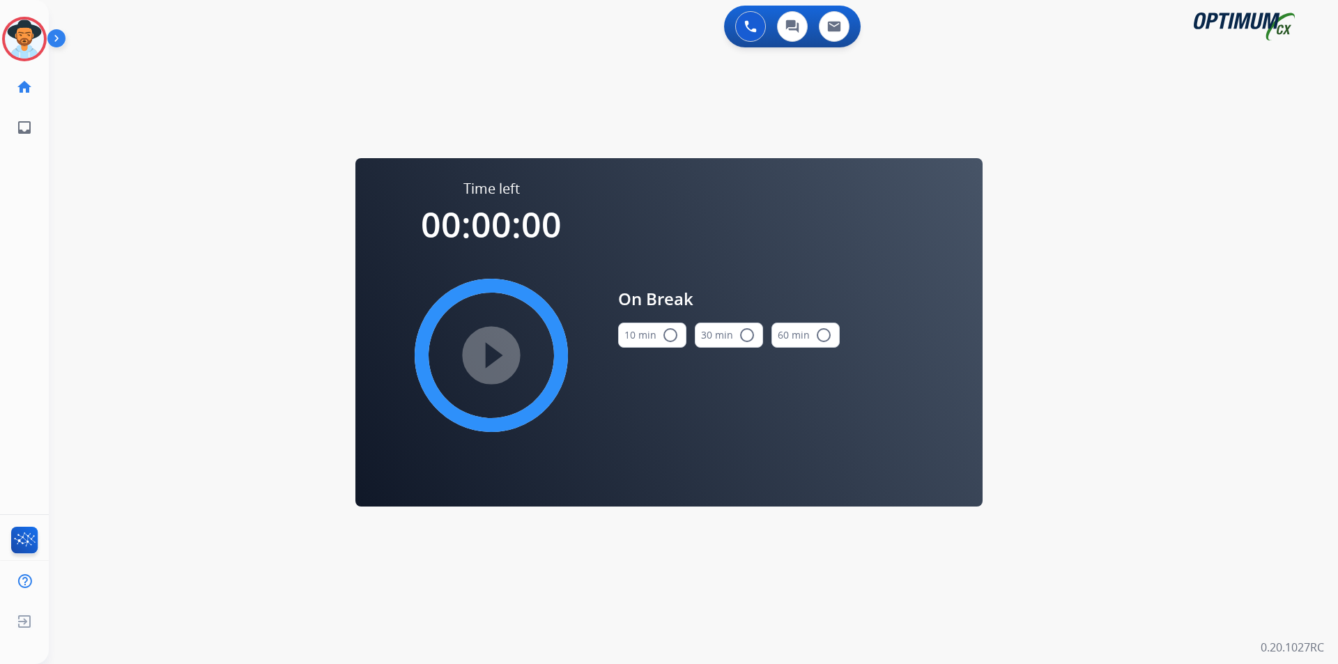
click at [671, 339] on mat-icon "radio_button_unchecked" at bounding box center [670, 335] width 17 height 17
click at [500, 355] on mat-icon "play_circle_filled" at bounding box center [491, 355] width 17 height 17
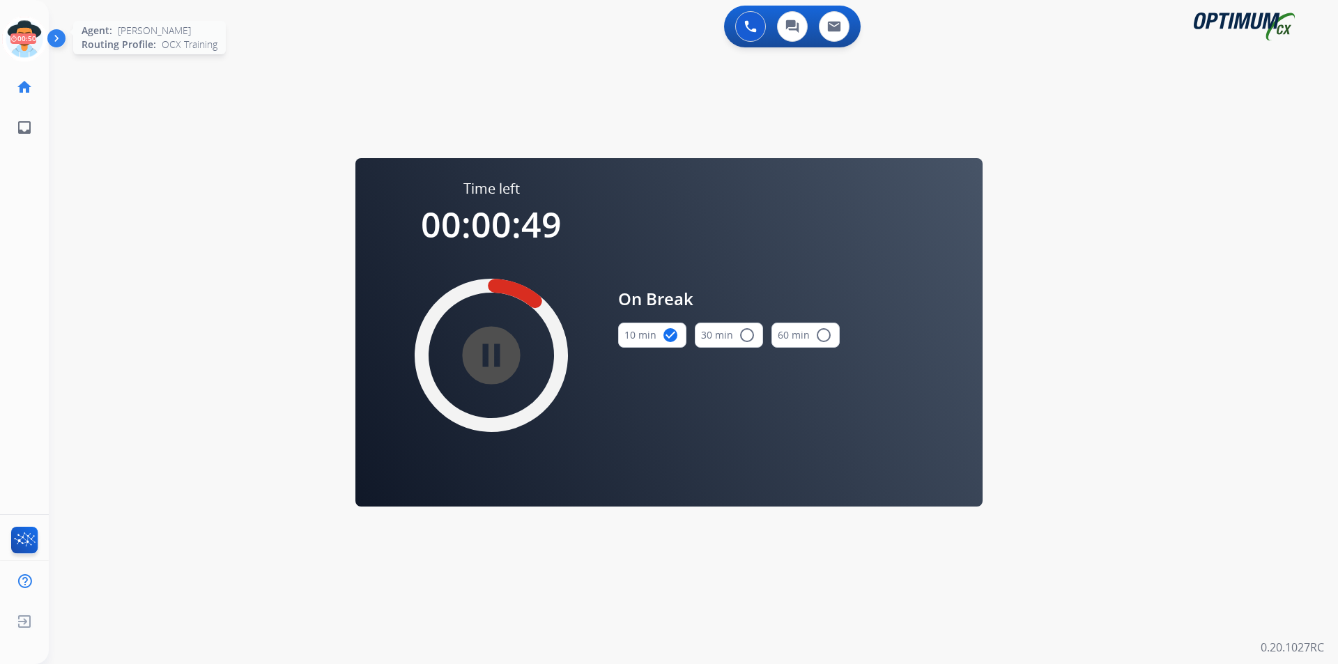
click at [41, 36] on icon at bounding box center [24, 39] width 45 height 45
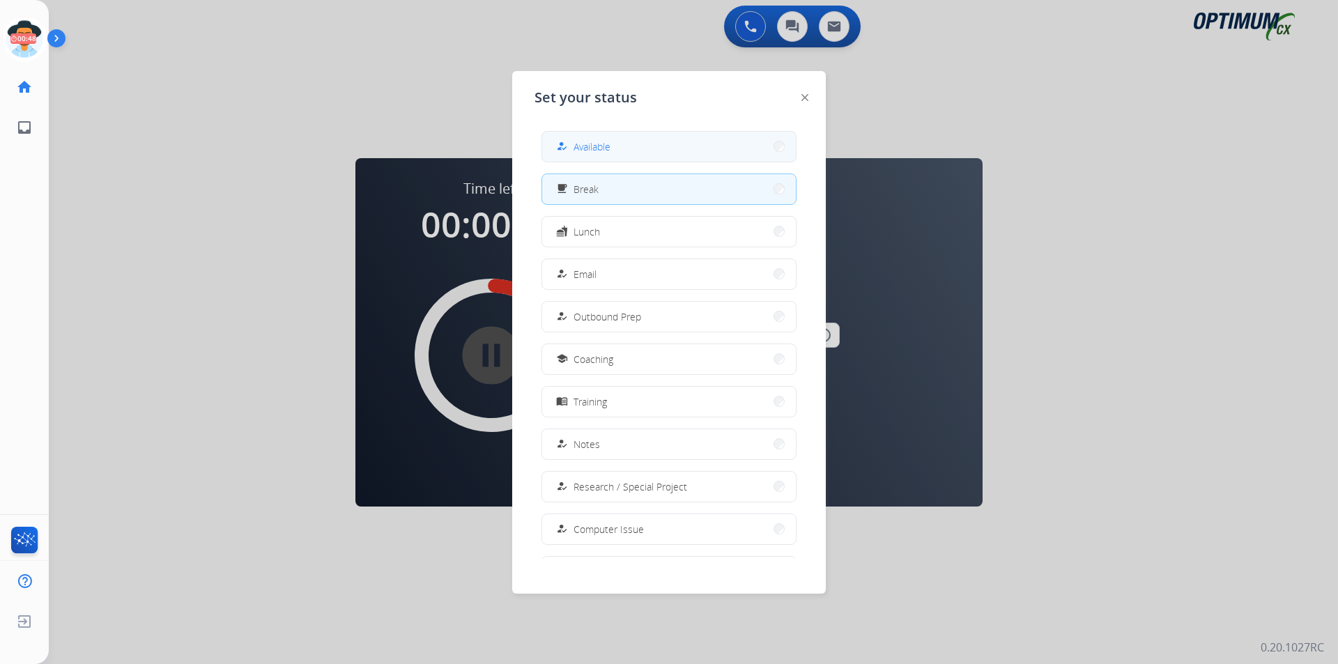
click at [581, 149] on span "Available" at bounding box center [592, 146] width 37 height 15
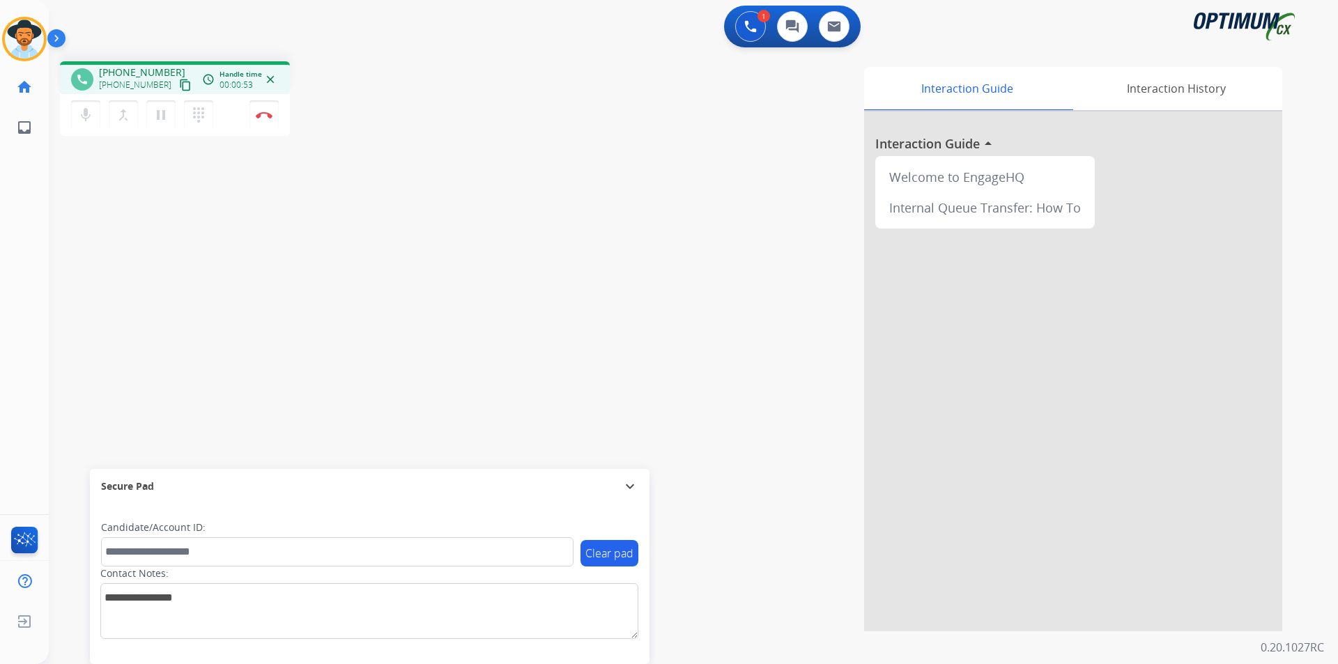
click at [112, 72] on span "+12027663848" at bounding box center [142, 73] width 86 height 14
copy span "12027663848"
click at [84, 114] on mat-icon "mic" at bounding box center [85, 115] width 17 height 17
click at [84, 114] on mat-icon "mic_off" at bounding box center [85, 115] width 17 height 17
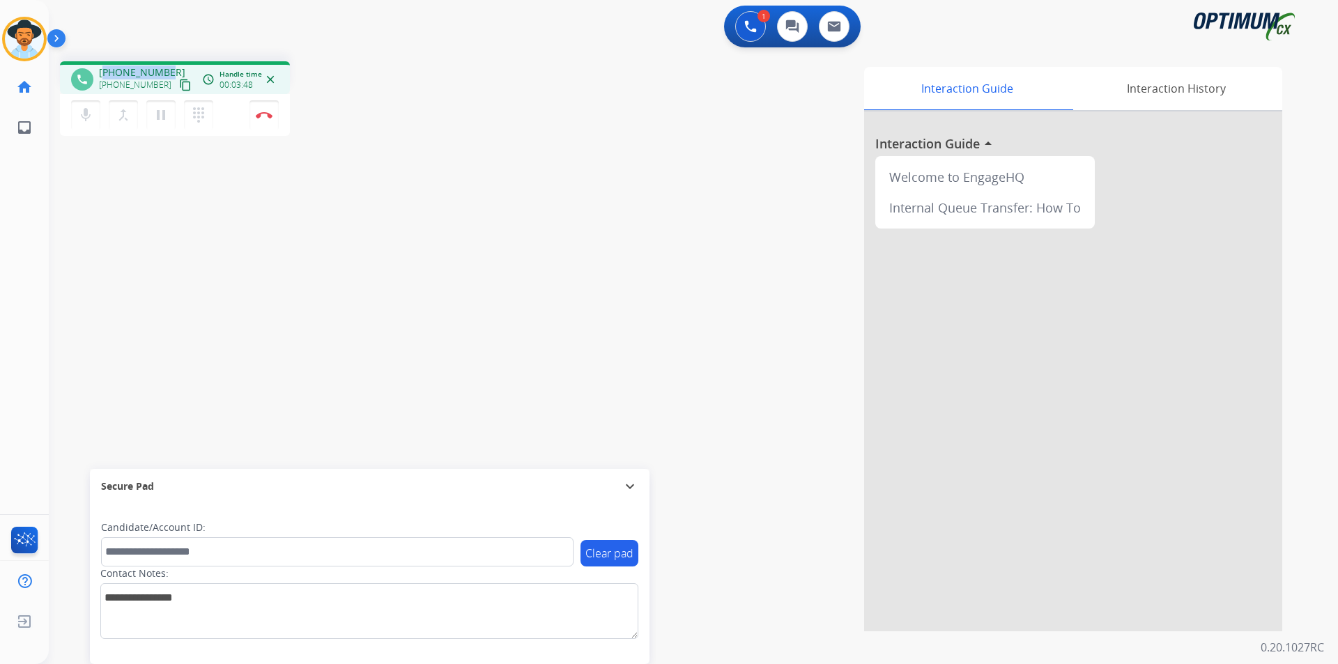
click at [145, 68] on span "+12027663848" at bounding box center [142, 73] width 86 height 14
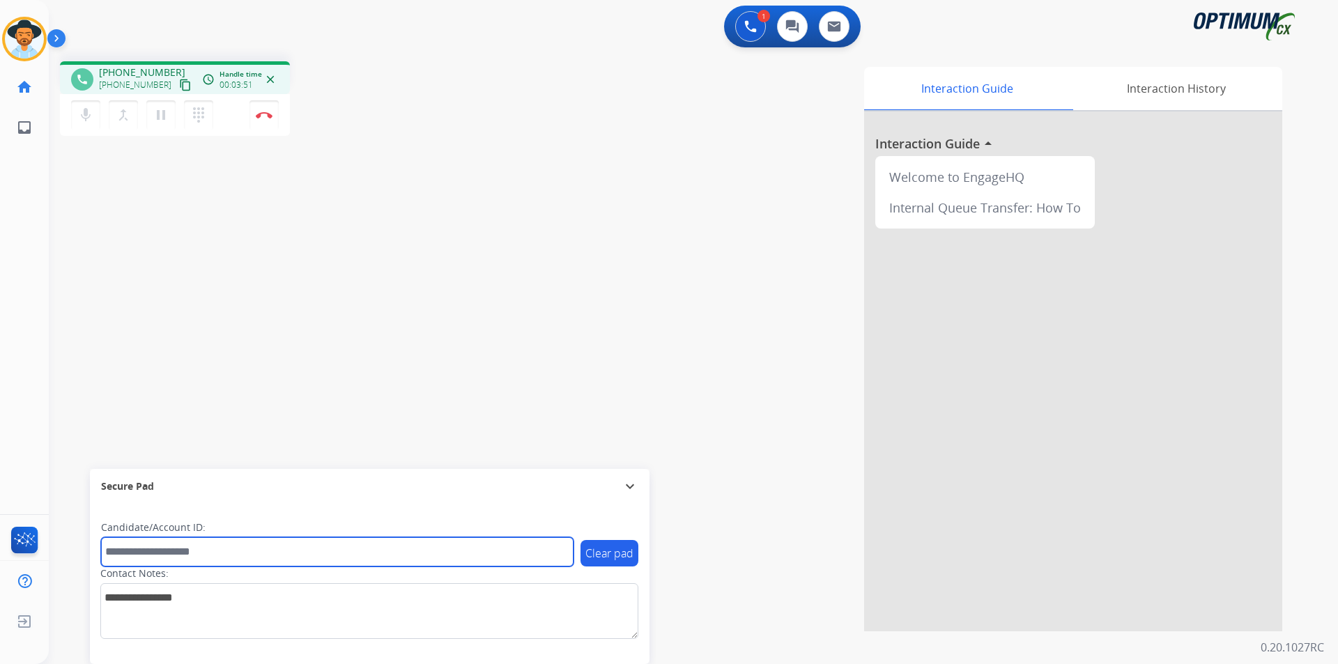
click at [164, 553] on input "text" at bounding box center [337, 551] width 472 height 29
paste input "**********"
click at [109, 551] on input "**********" at bounding box center [337, 551] width 472 height 29
type input "**********"
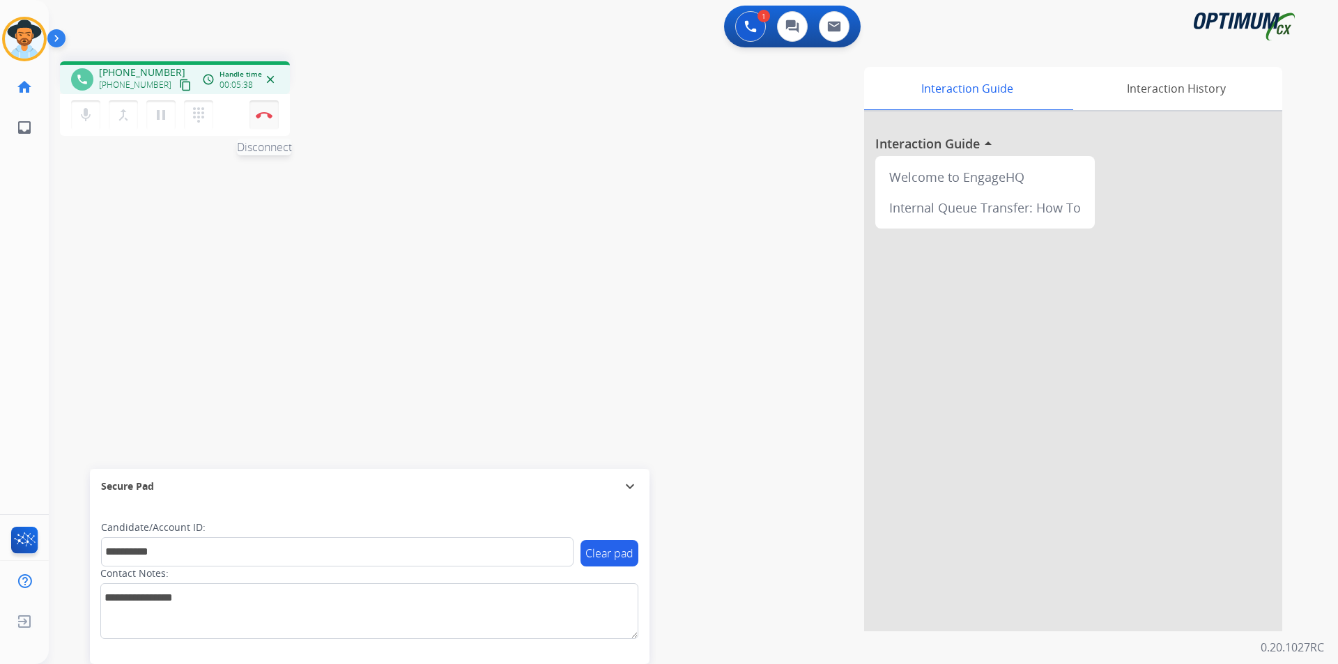
click at [264, 124] on button "Disconnect" at bounding box center [263, 114] width 29 height 29
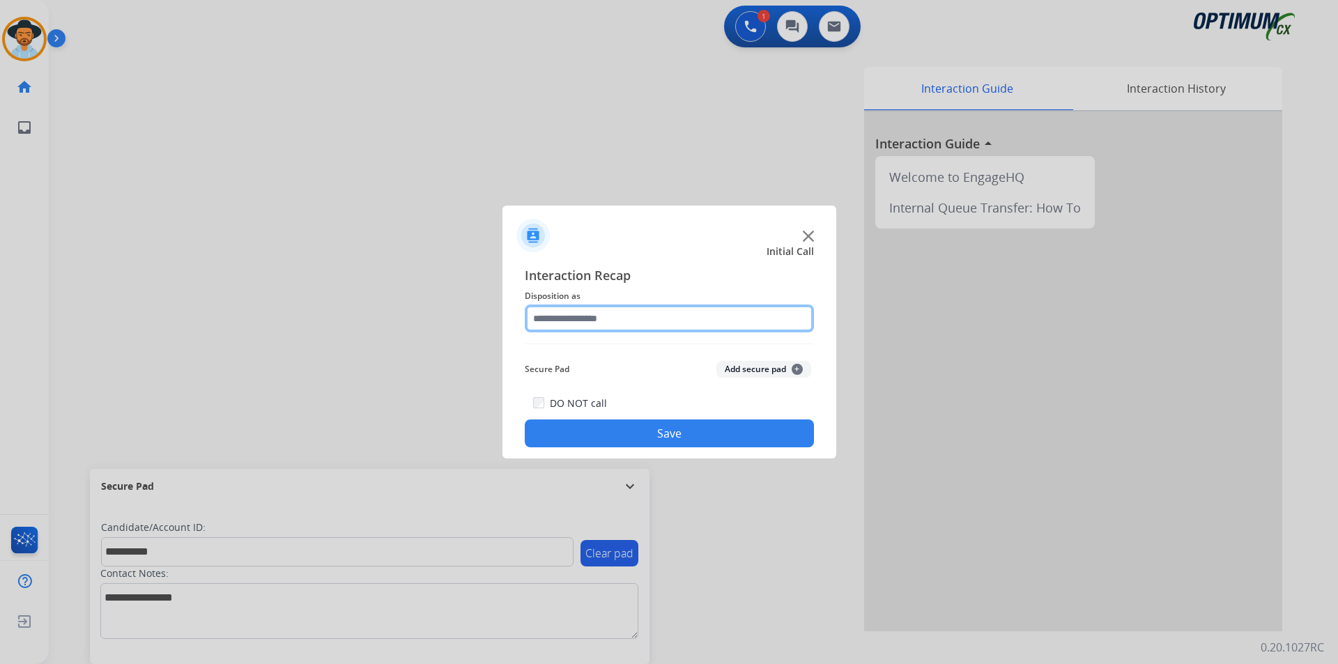
click at [577, 318] on input "text" at bounding box center [669, 319] width 289 height 28
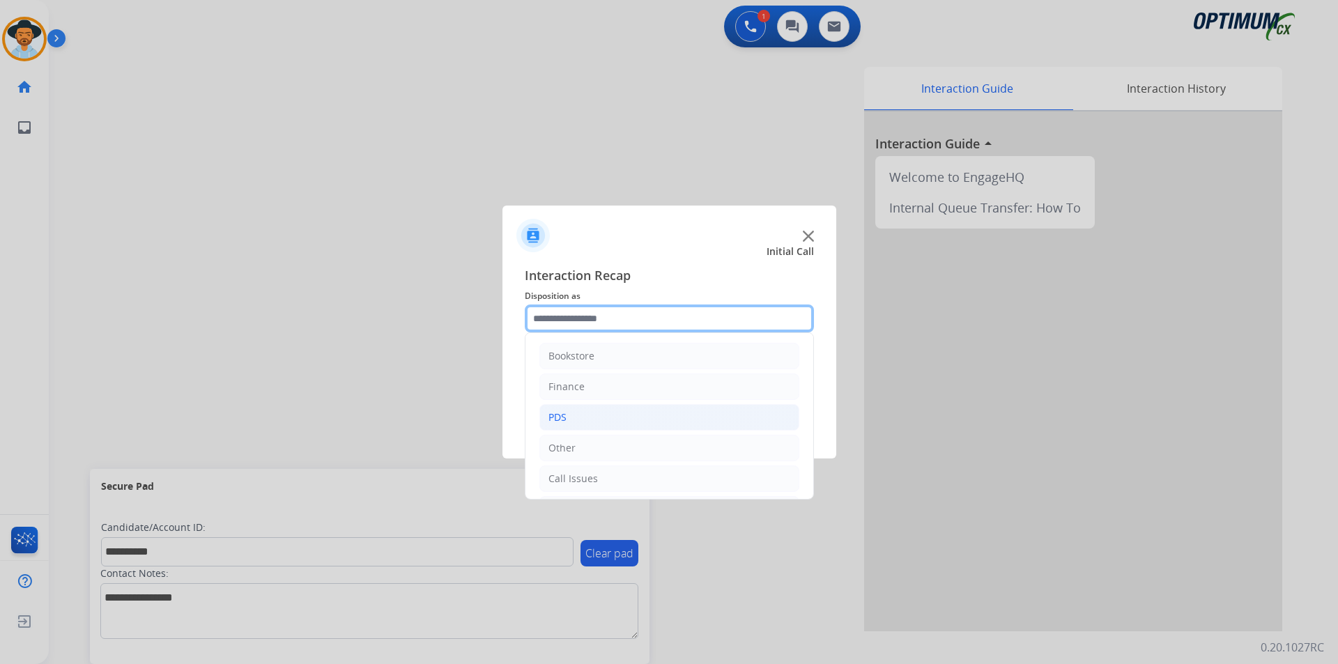
scroll to position [95, 0]
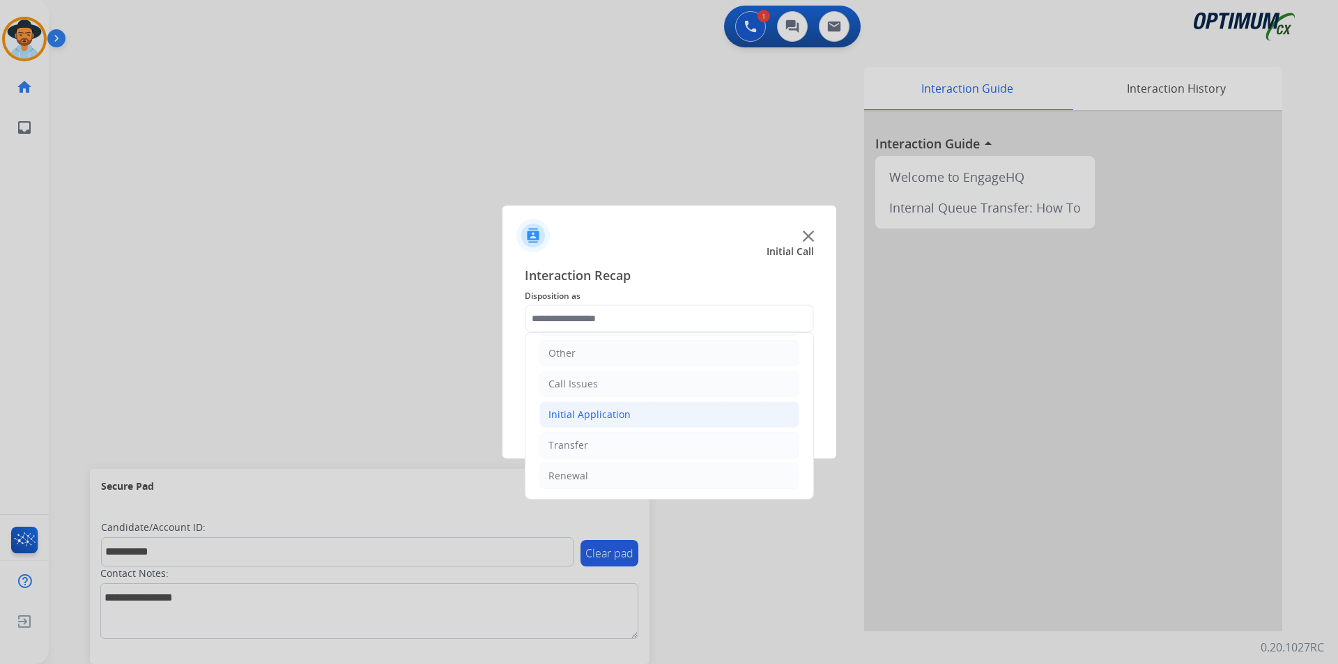
click at [626, 416] on div "Initial Application" at bounding box center [589, 415] width 82 height 14
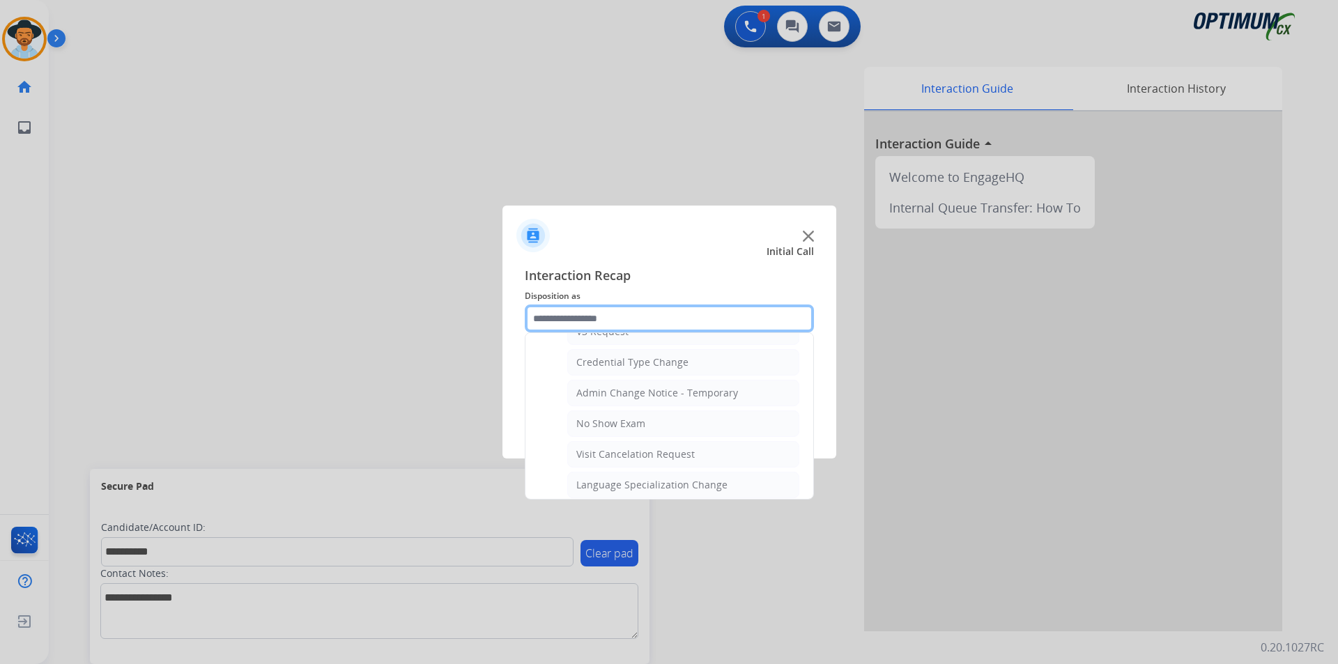
scroll to position [792, 0]
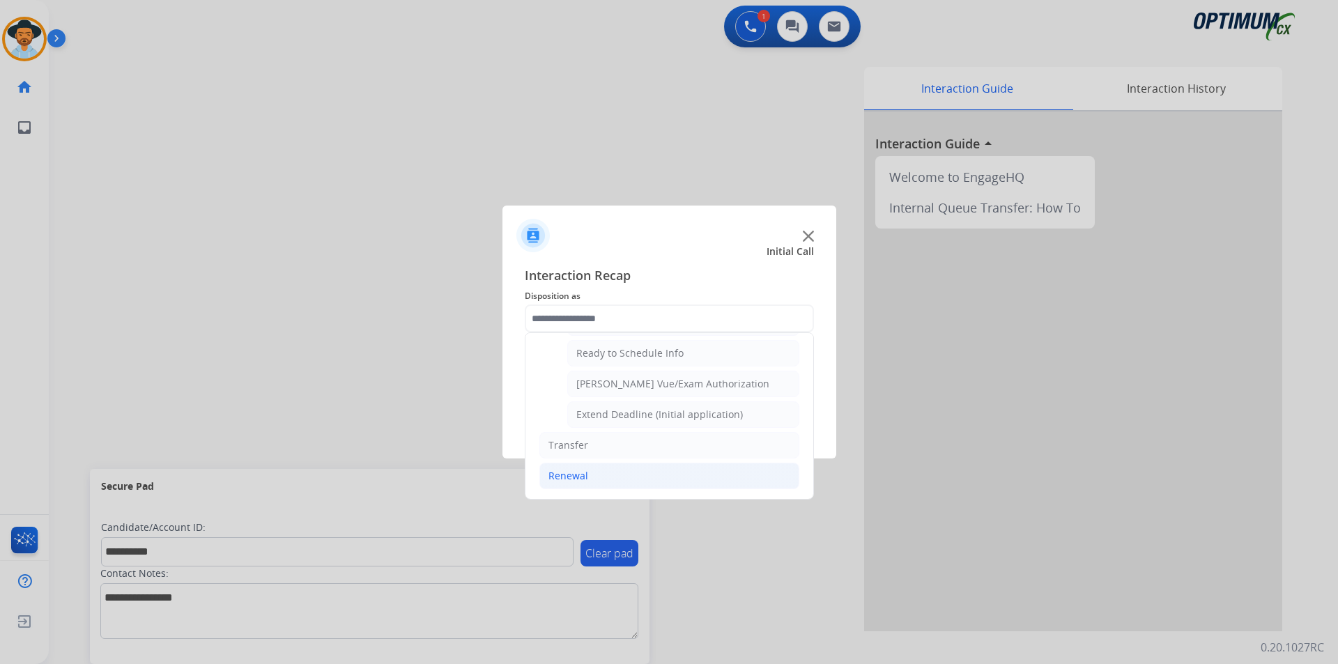
click at [588, 479] on li "Renewal" at bounding box center [669, 476] width 260 height 26
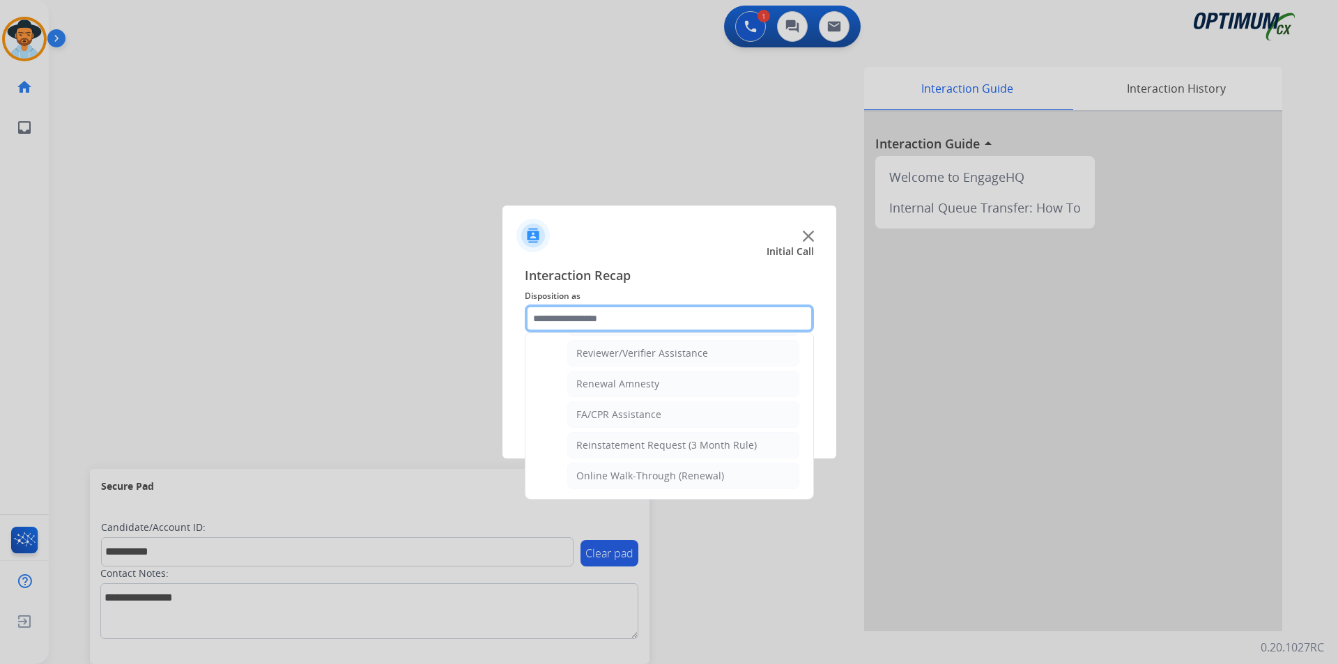
scroll to position [306, 0]
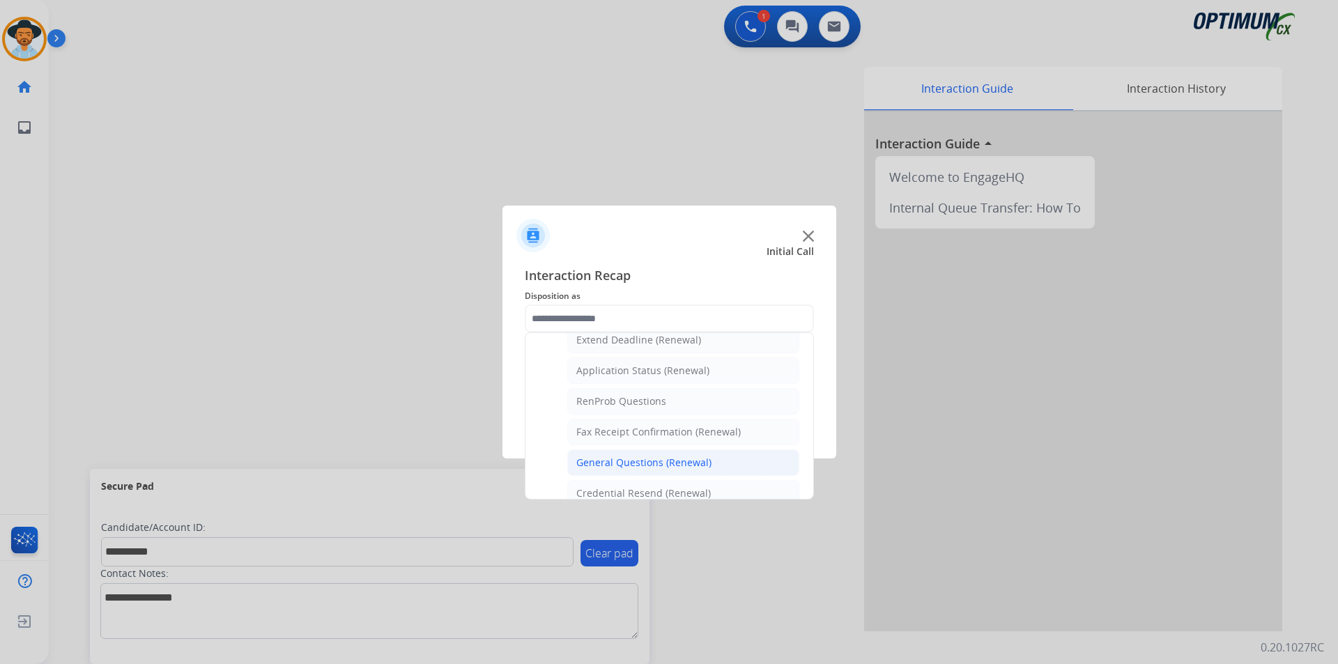
click at [653, 458] on div "General Questions (Renewal)" at bounding box center [643, 463] width 135 height 14
type input "**********"
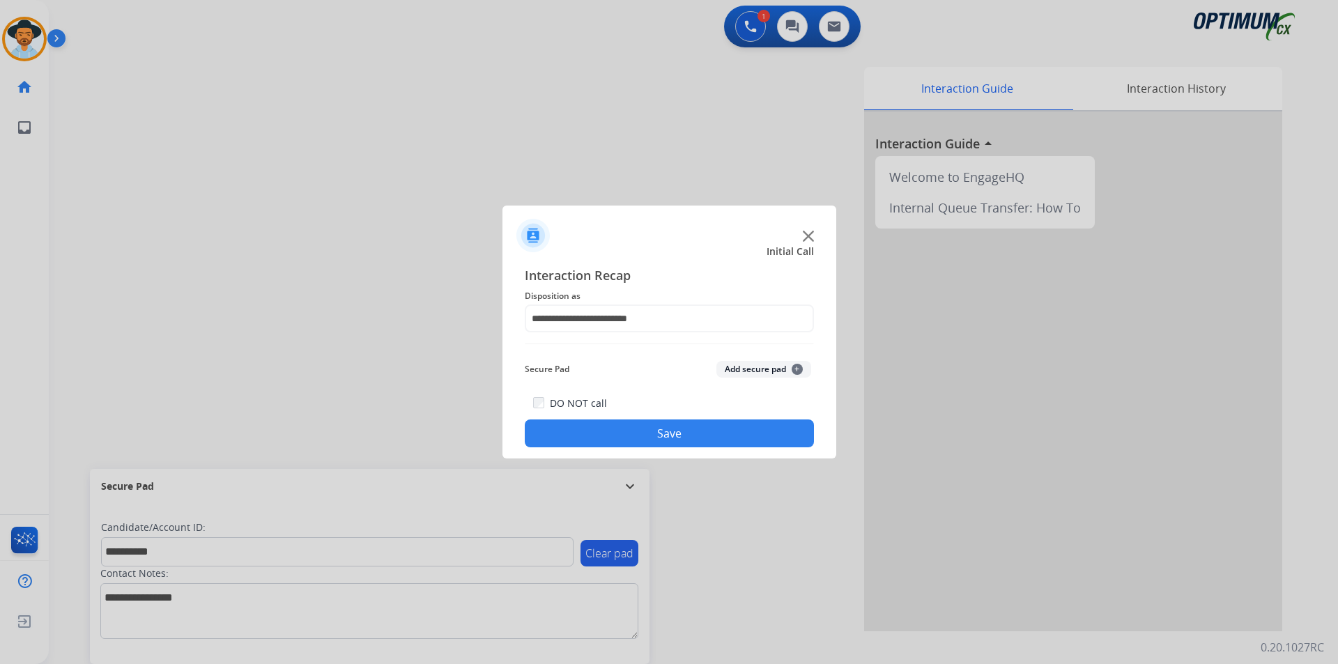
click at [633, 438] on button "Save" at bounding box center [669, 434] width 289 height 28
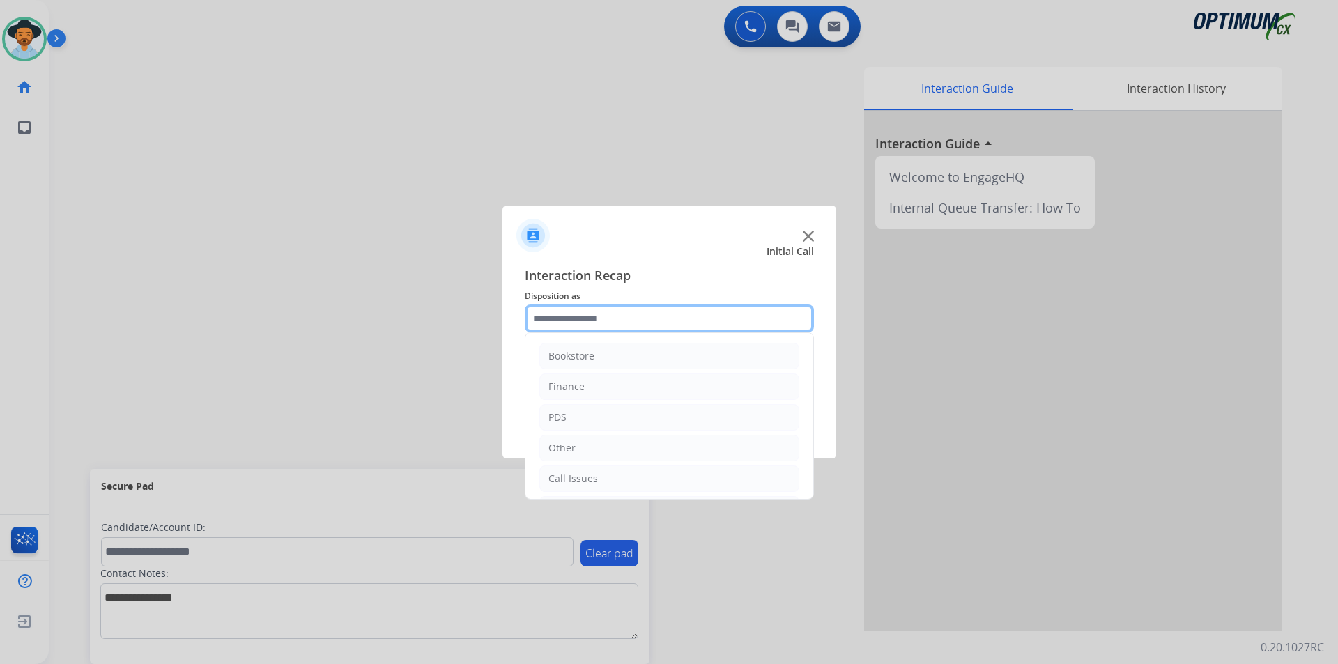
click at [660, 317] on input "text" at bounding box center [669, 319] width 289 height 28
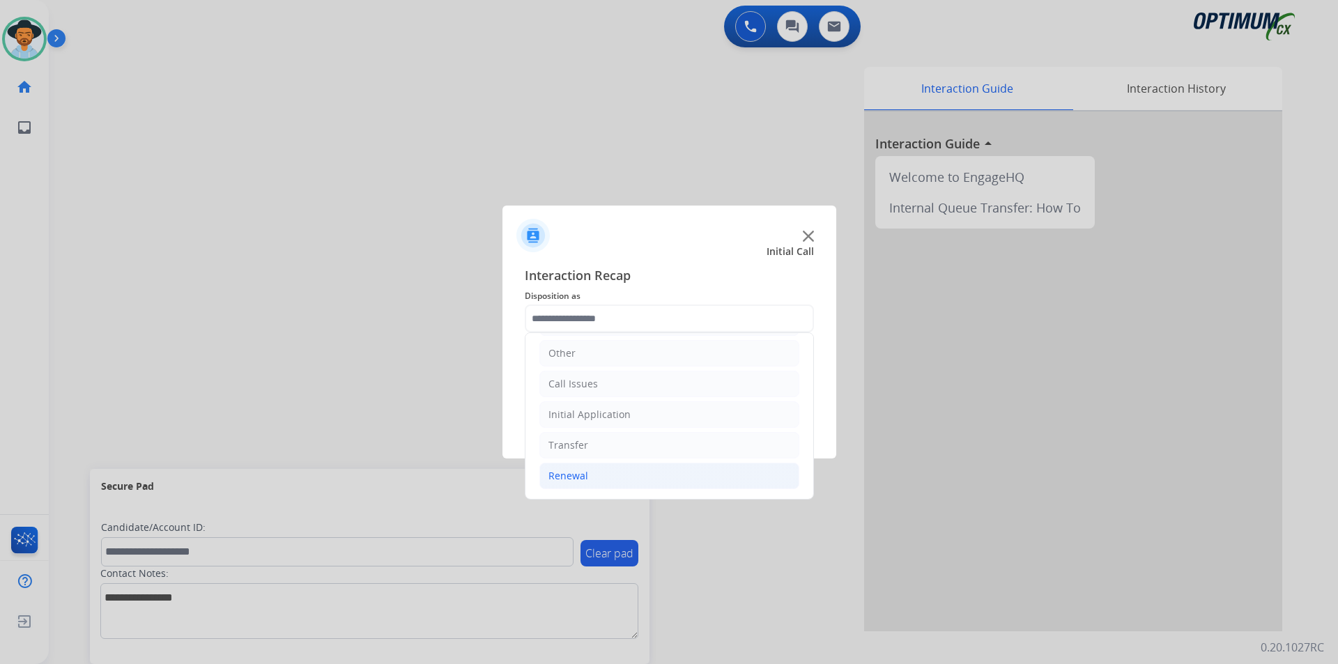
click at [577, 478] on div "Renewal" at bounding box center [568, 476] width 40 height 14
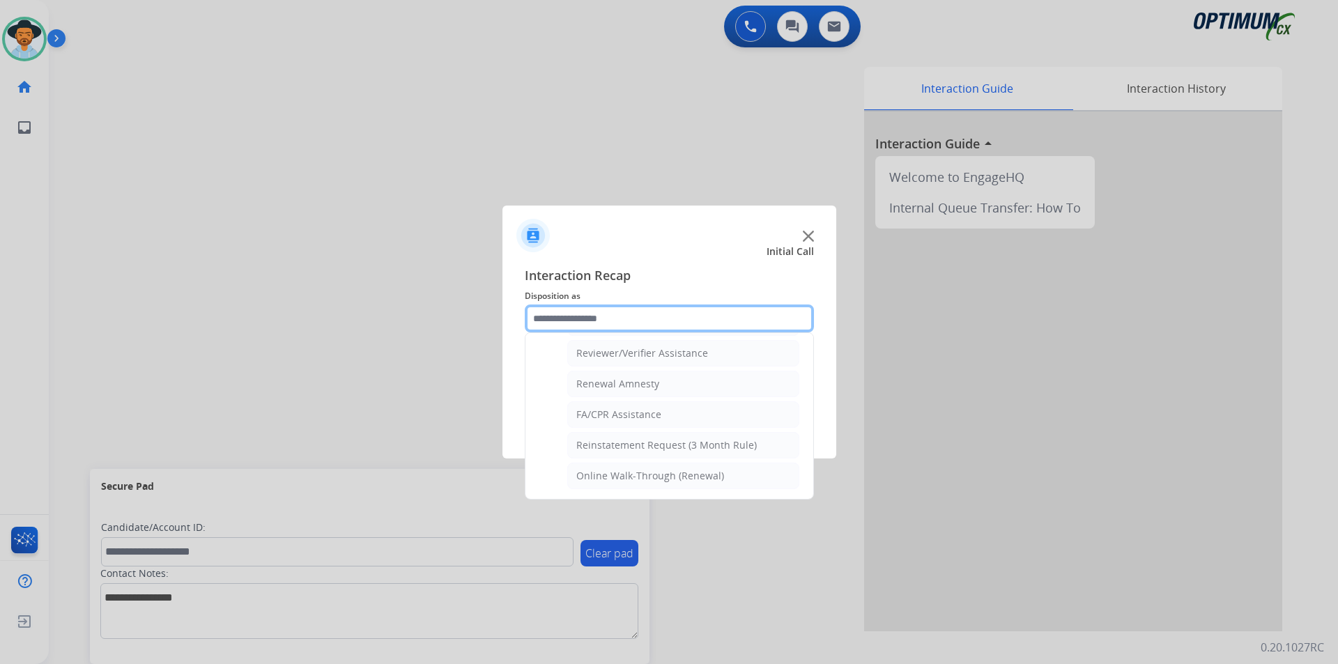
scroll to position [422, 0]
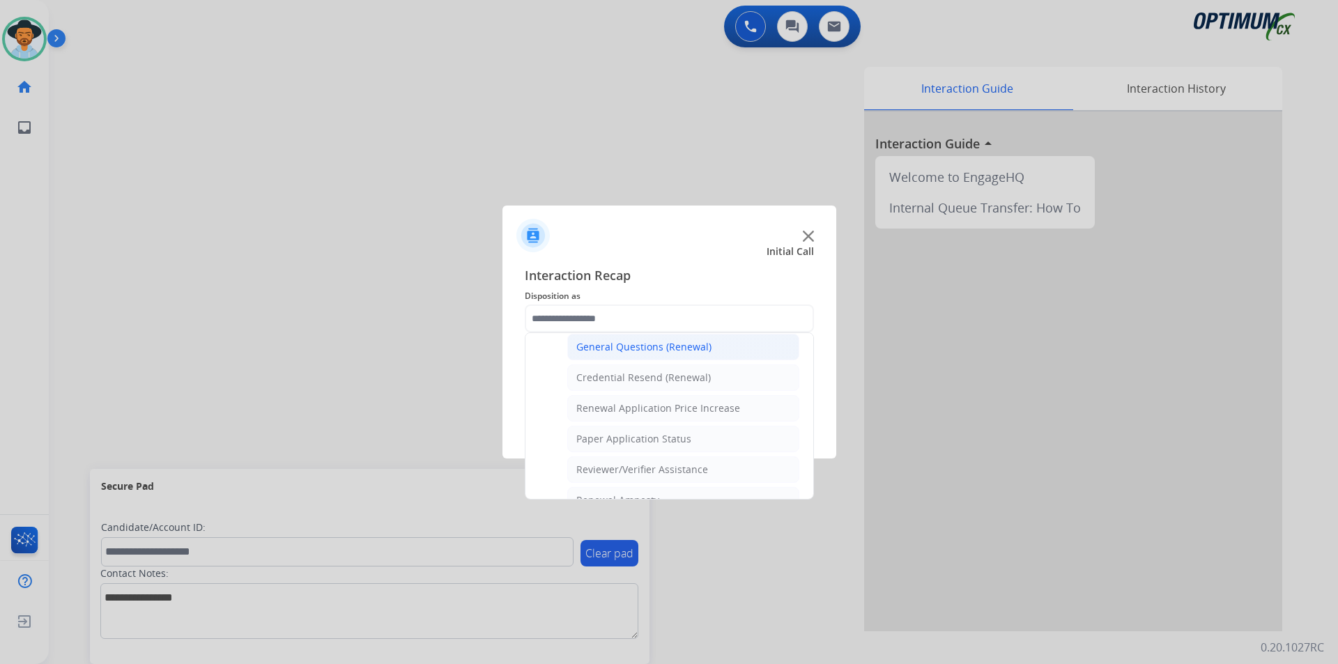
click at [613, 348] on div "General Questions (Renewal)" at bounding box center [643, 347] width 135 height 14
type input "**********"
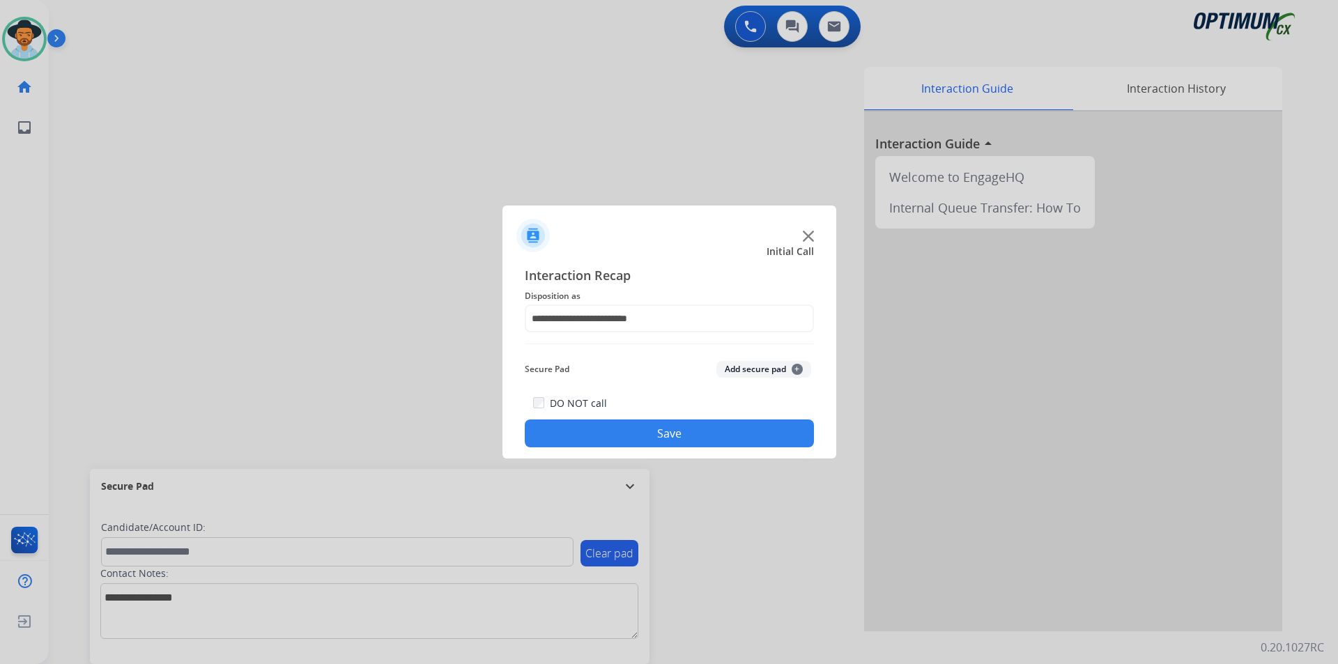
click at [594, 439] on button "Save" at bounding box center [669, 434] width 289 height 28
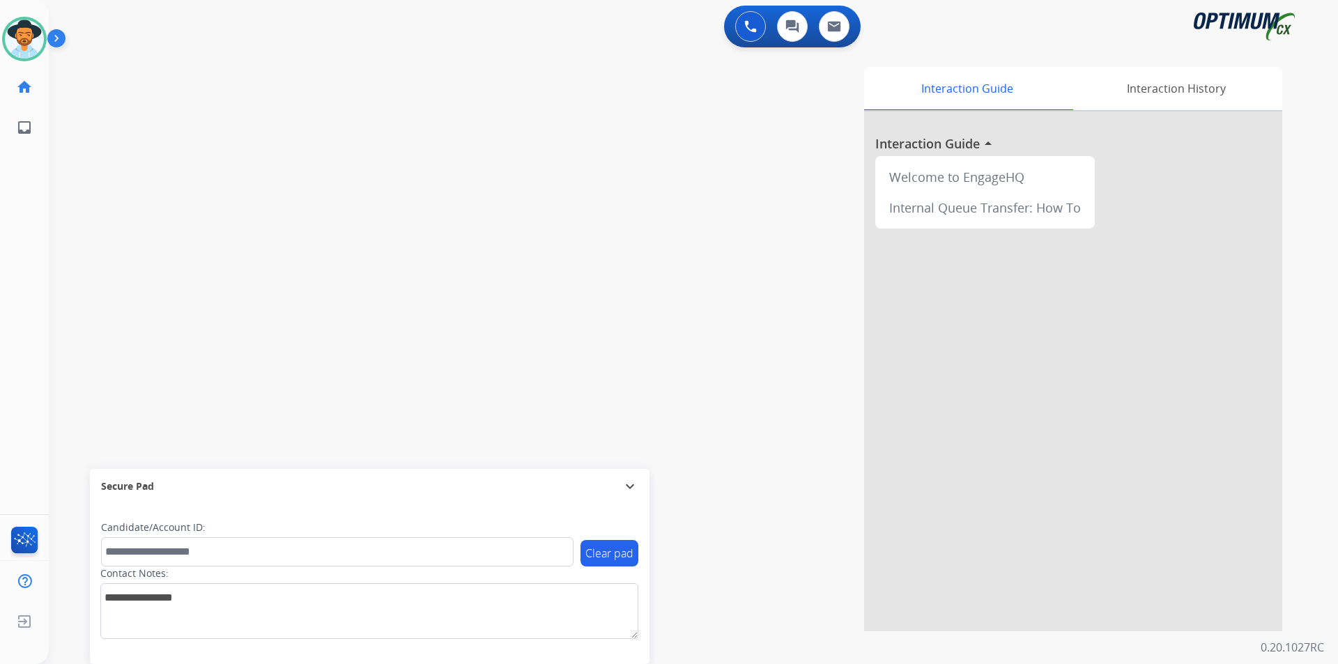
click at [559, 111] on div "Interaction Guide Interaction History Interaction Guide arrow_drop_up Welcome t…" at bounding box center [871, 349] width 821 height 564
click at [530, 118] on div "Interaction Guide Interaction History Interaction Guide arrow_drop_up Welcome t…" at bounding box center [871, 349] width 821 height 564
click at [146, 69] on span "+12027663848" at bounding box center [142, 73] width 86 height 14
copy span "12027663848"
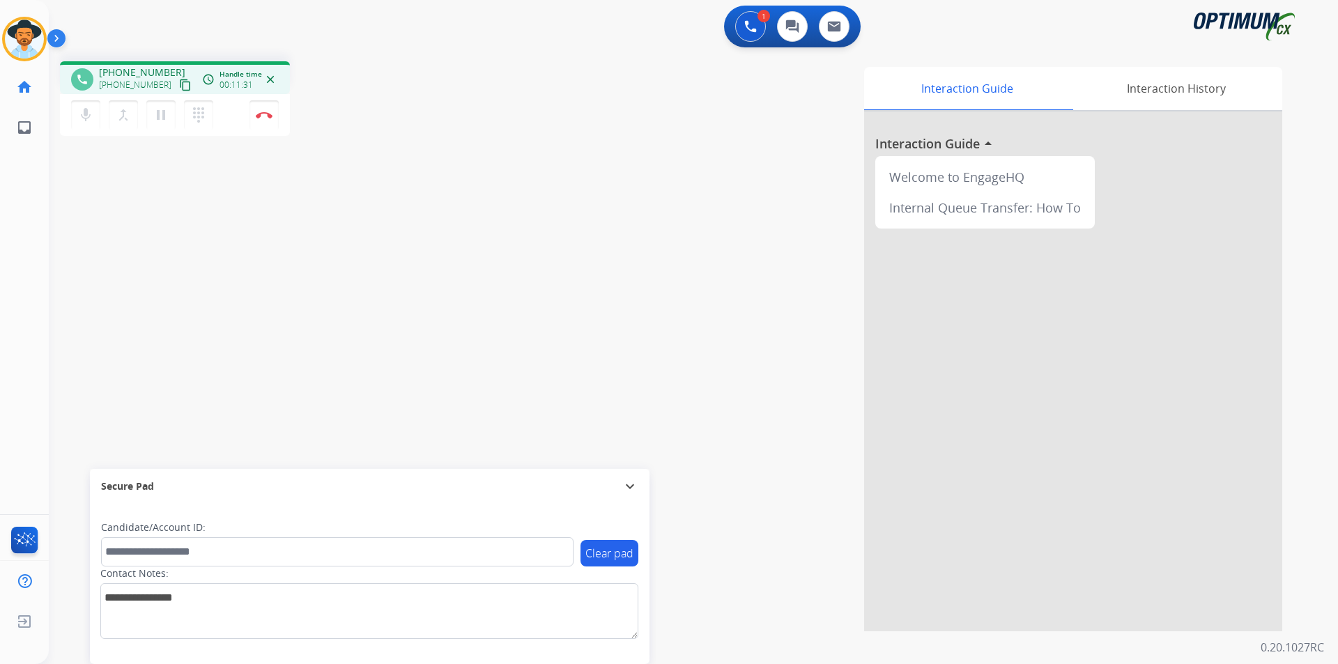
click at [606, 75] on div "Interaction Guide Interaction History Interaction Guide arrow_drop_up Welcome t…" at bounding box center [871, 349] width 821 height 564
click at [122, 72] on span "+12027663848" at bounding box center [142, 73] width 86 height 14
copy span "12027663848"
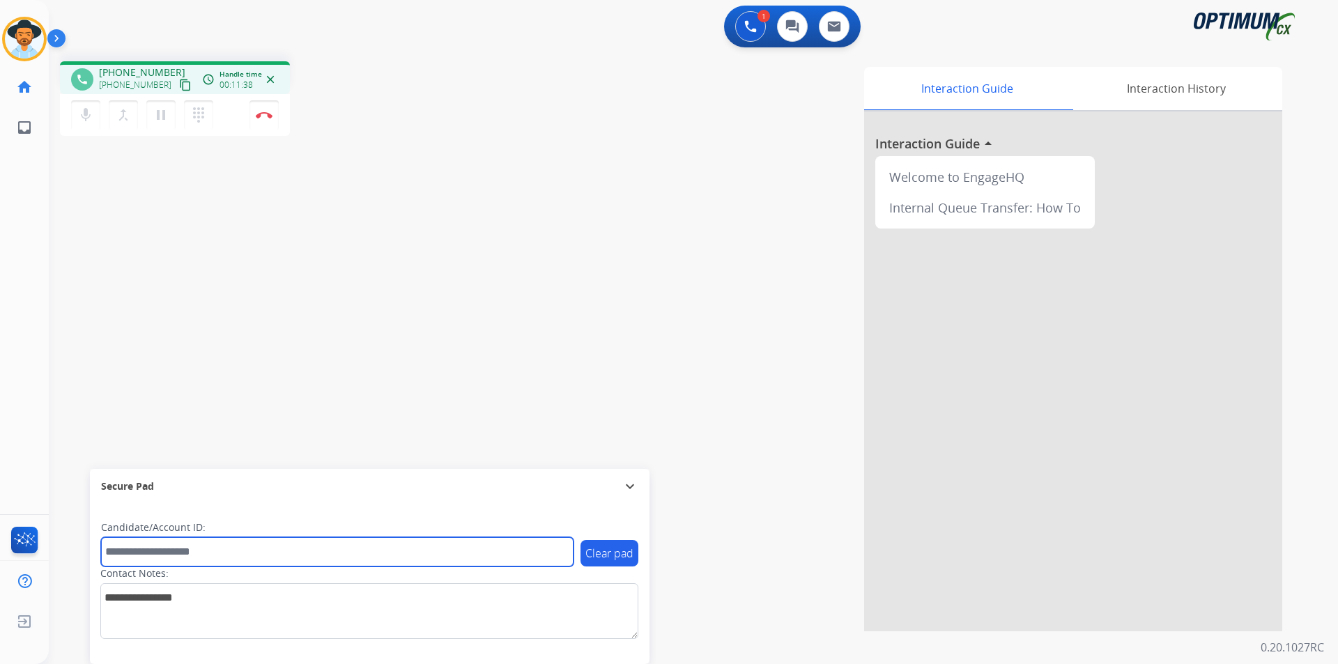
click at [162, 548] on input "text" at bounding box center [337, 551] width 472 height 29
paste input "**********"
type input "**********"
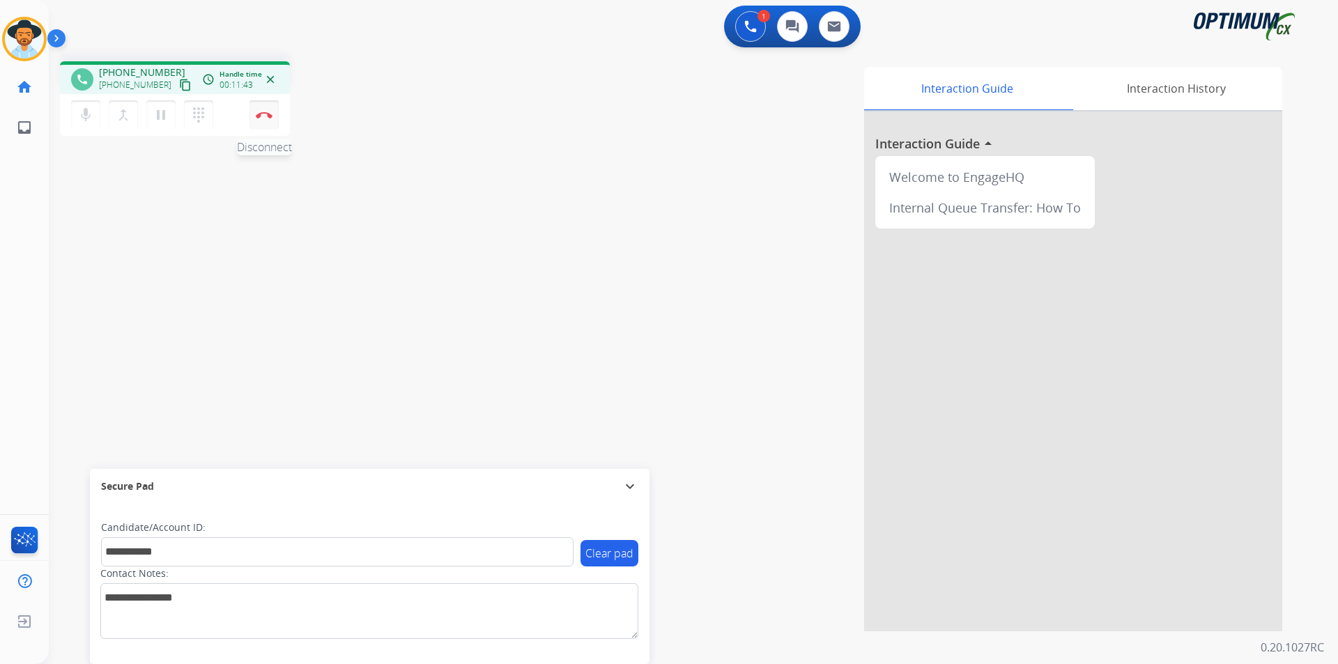
click at [265, 111] on button "Disconnect" at bounding box center [263, 114] width 29 height 29
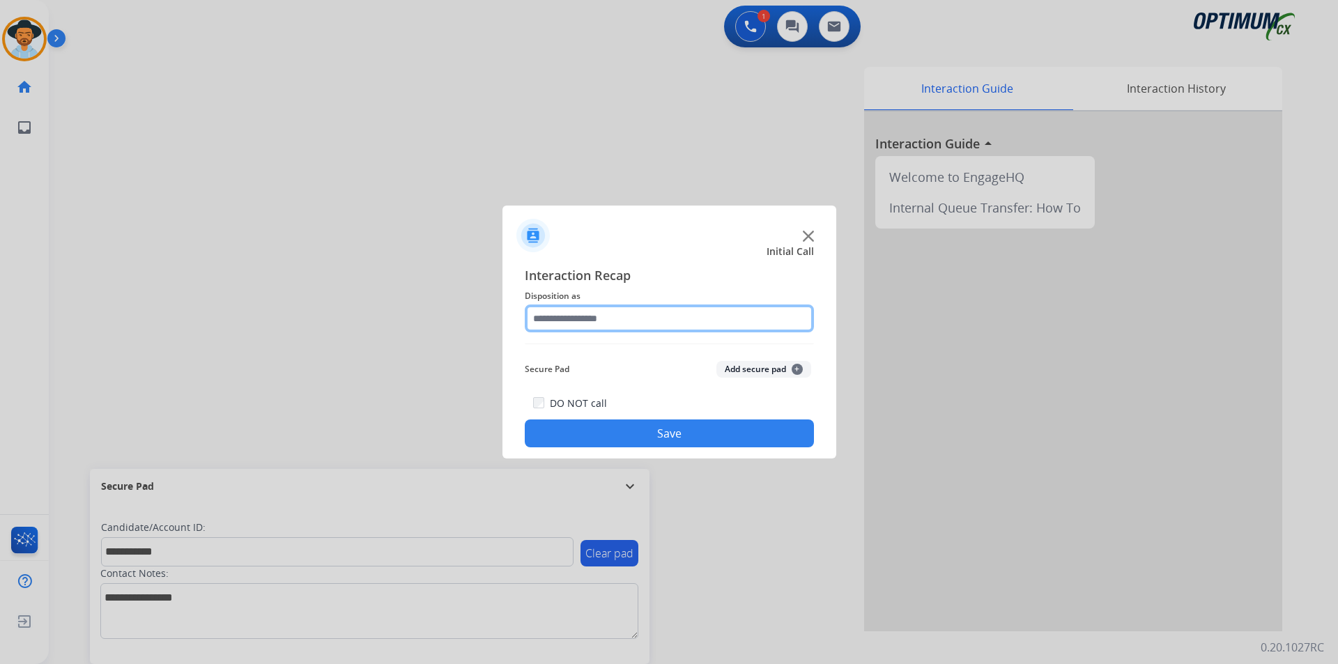
click at [685, 315] on input "text" at bounding box center [669, 319] width 289 height 28
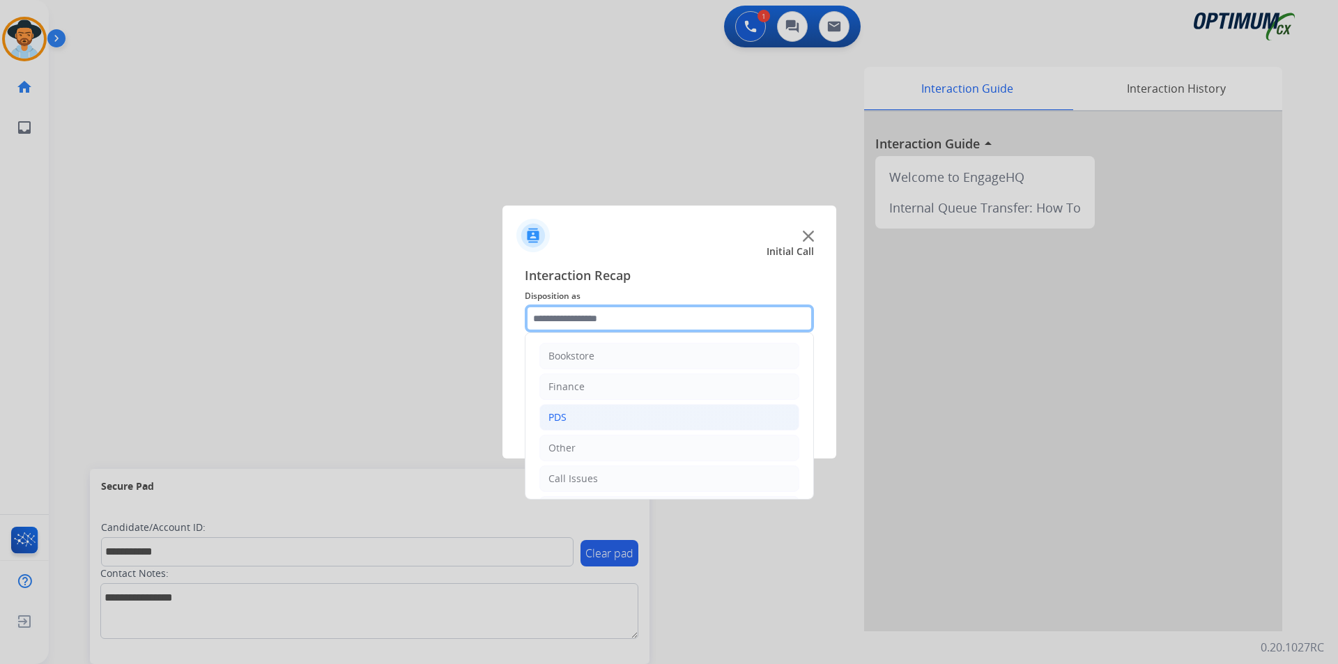
scroll to position [95, 0]
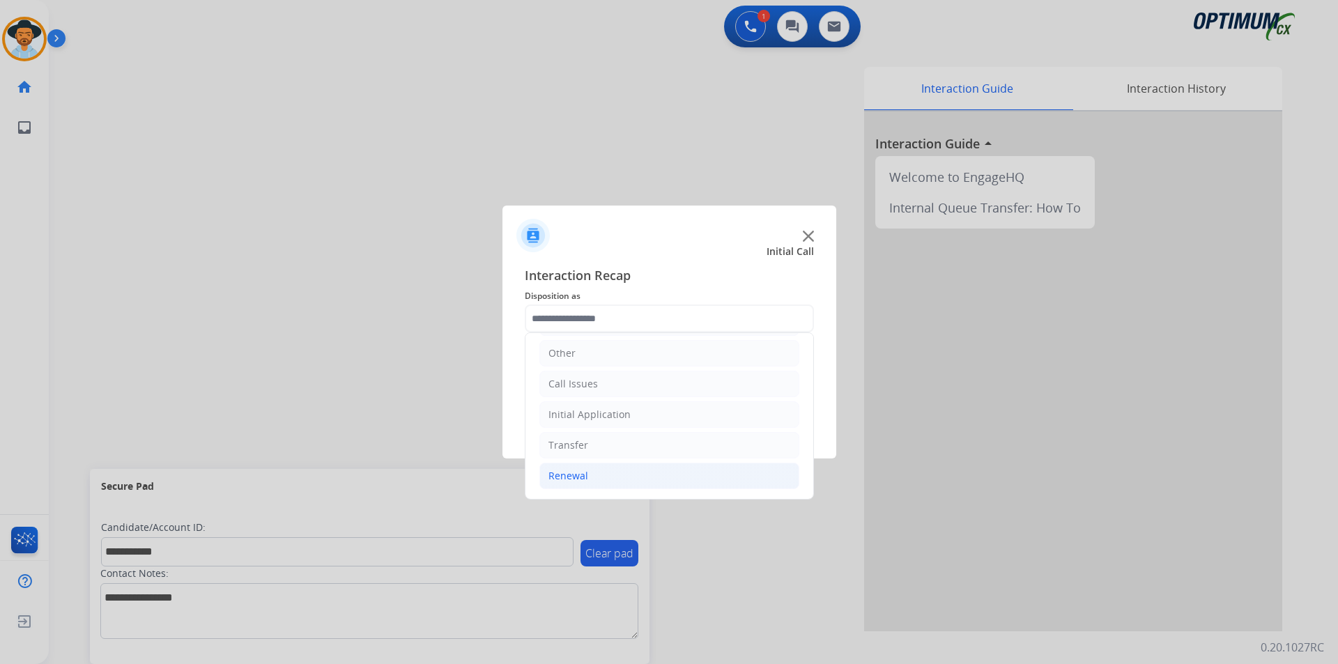
click at [633, 475] on li "Renewal" at bounding box center [669, 476] width 260 height 26
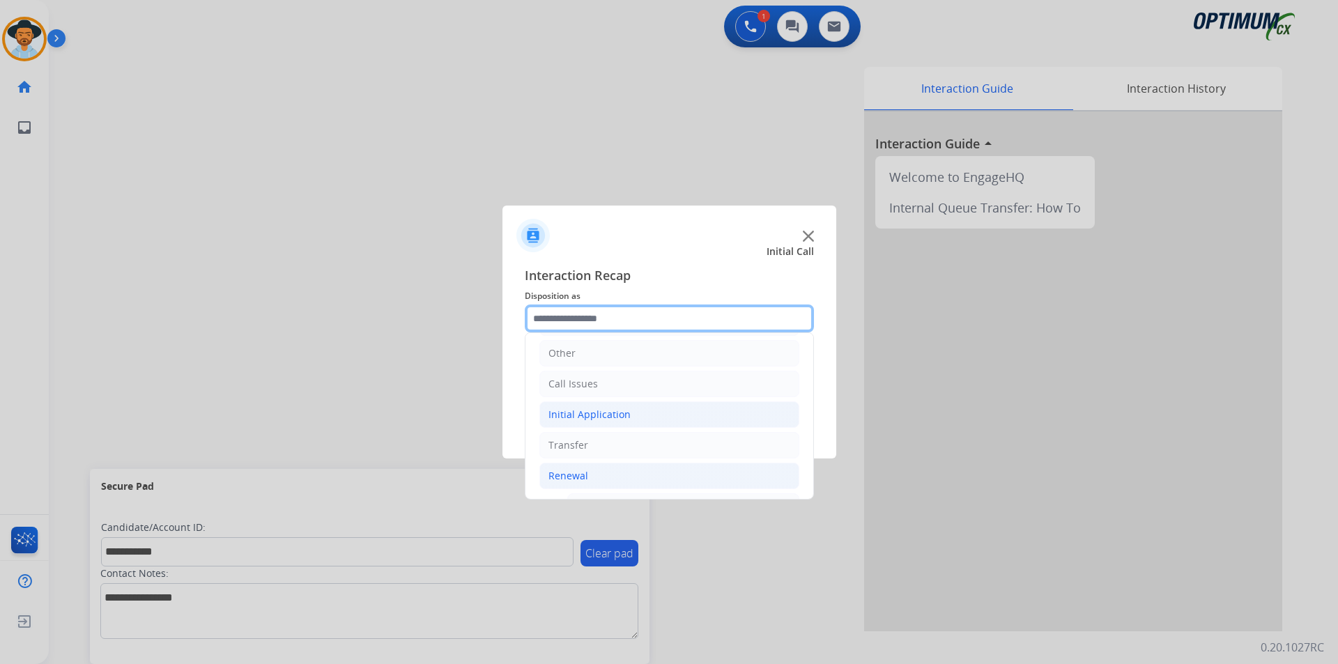
scroll to position [538, 0]
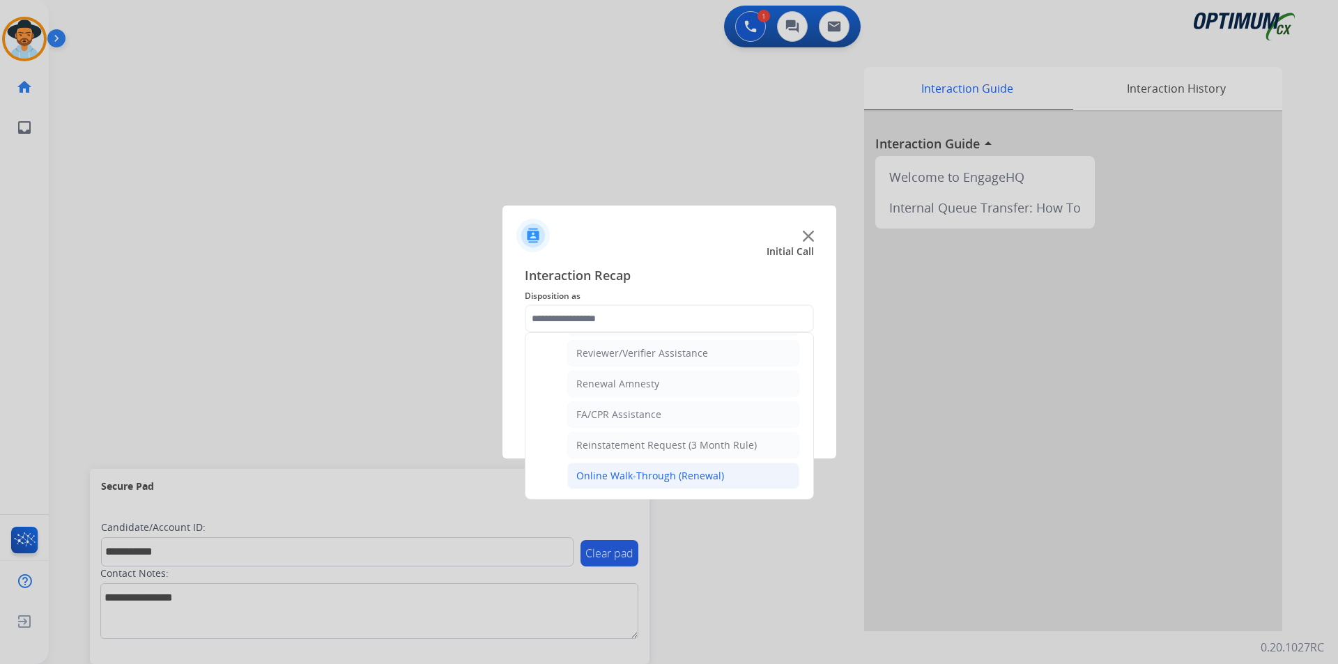
click at [659, 474] on div "Online Walk-Through (Renewal)" at bounding box center [650, 476] width 148 height 14
type input "**********"
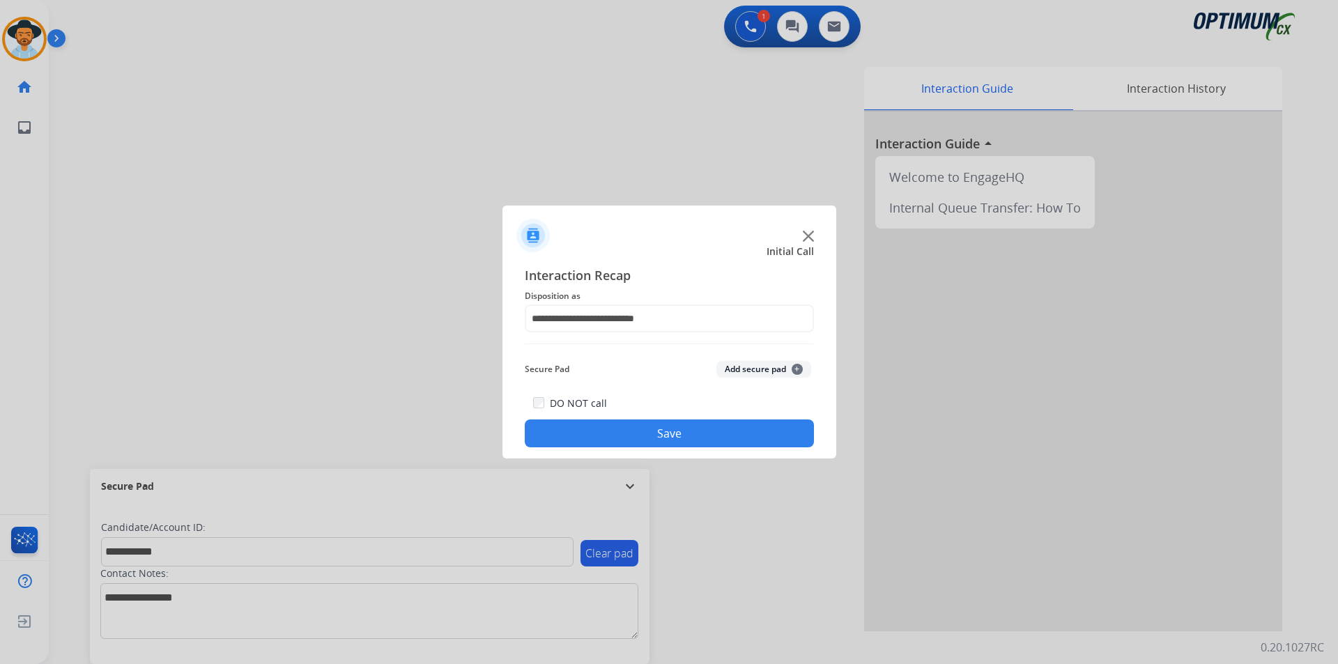
click at [649, 443] on button "Save" at bounding box center [669, 434] width 289 height 28
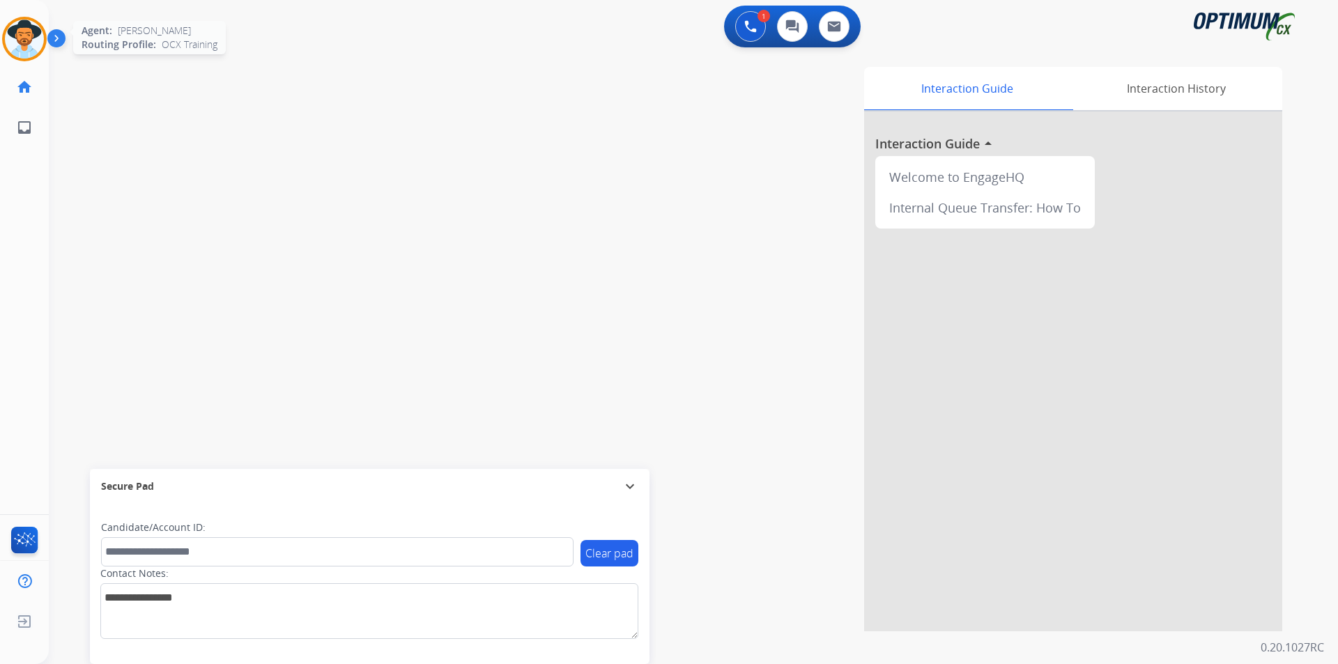
click at [36, 47] on img at bounding box center [24, 39] width 39 height 39
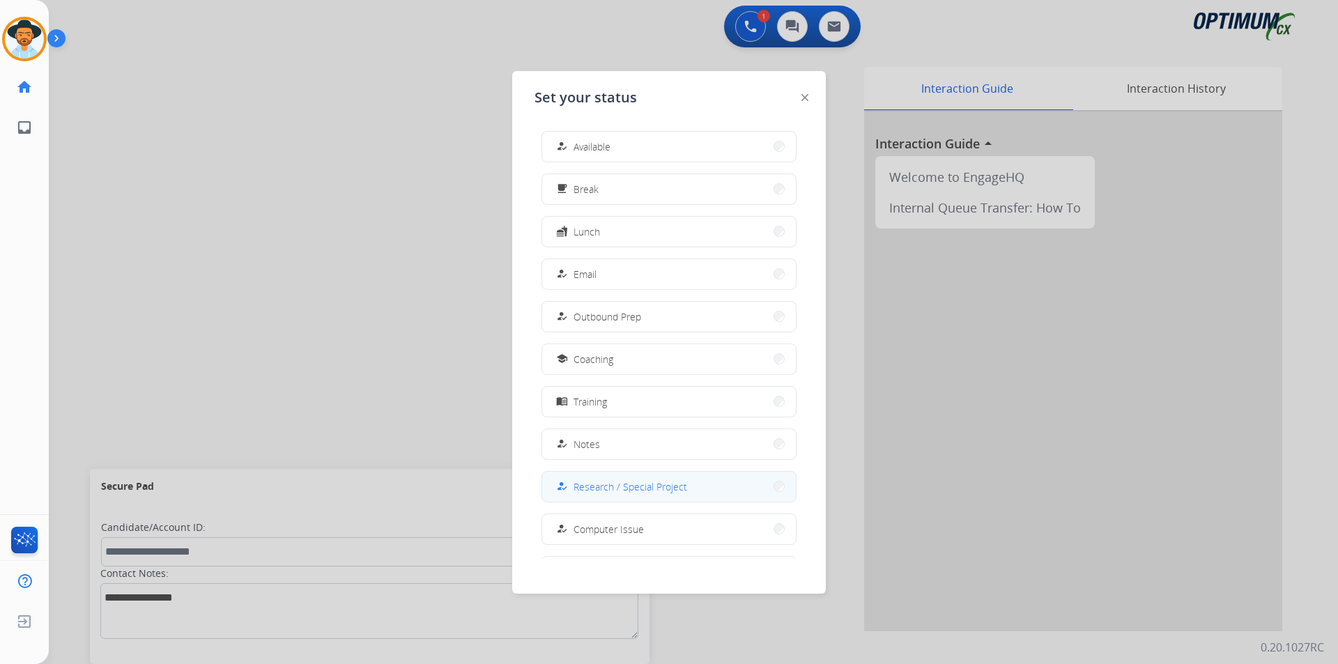
scroll to position [132, 0]
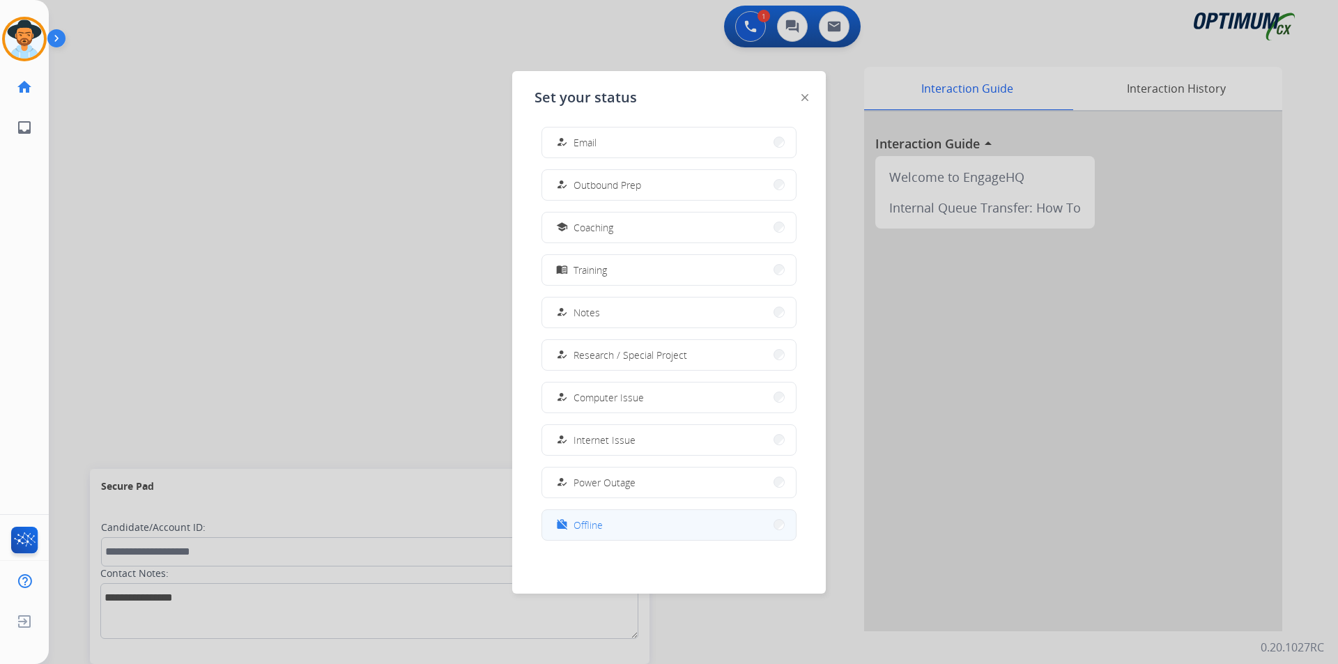
click at [624, 522] on button "work_off Offline" at bounding box center [669, 525] width 254 height 30
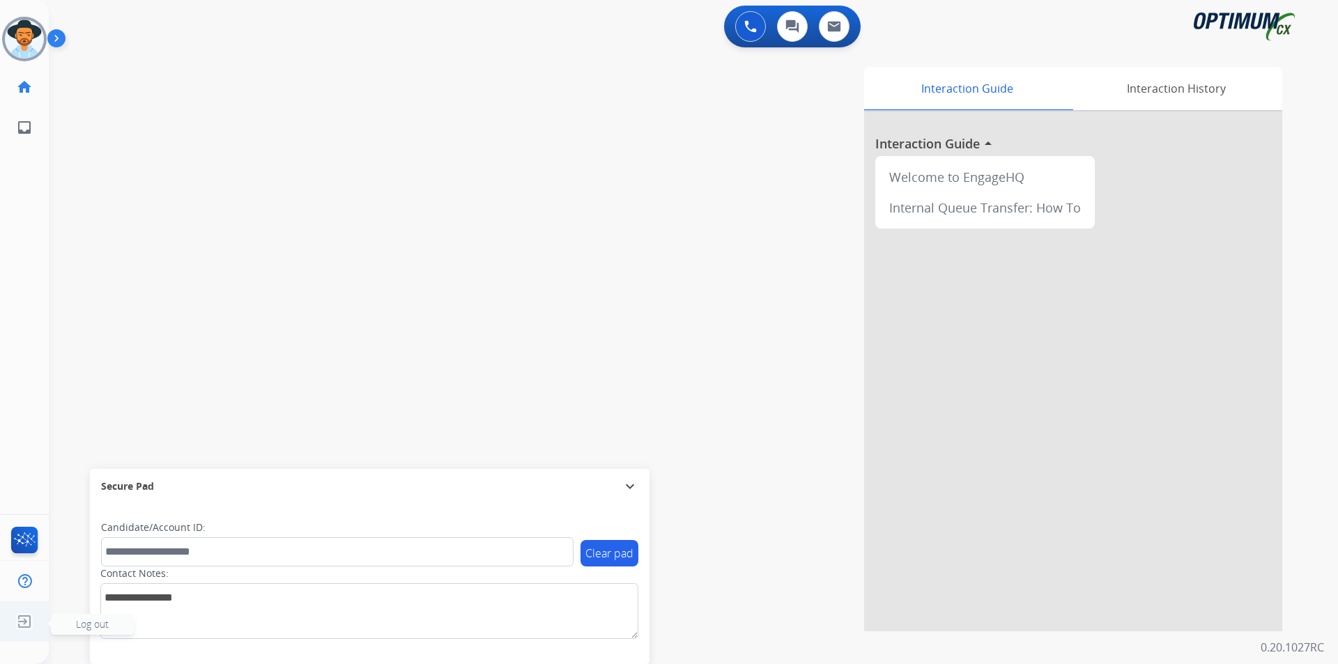
click at [20, 624] on img at bounding box center [24, 621] width 25 height 26
